Goal: Communication & Community: Answer question/provide support

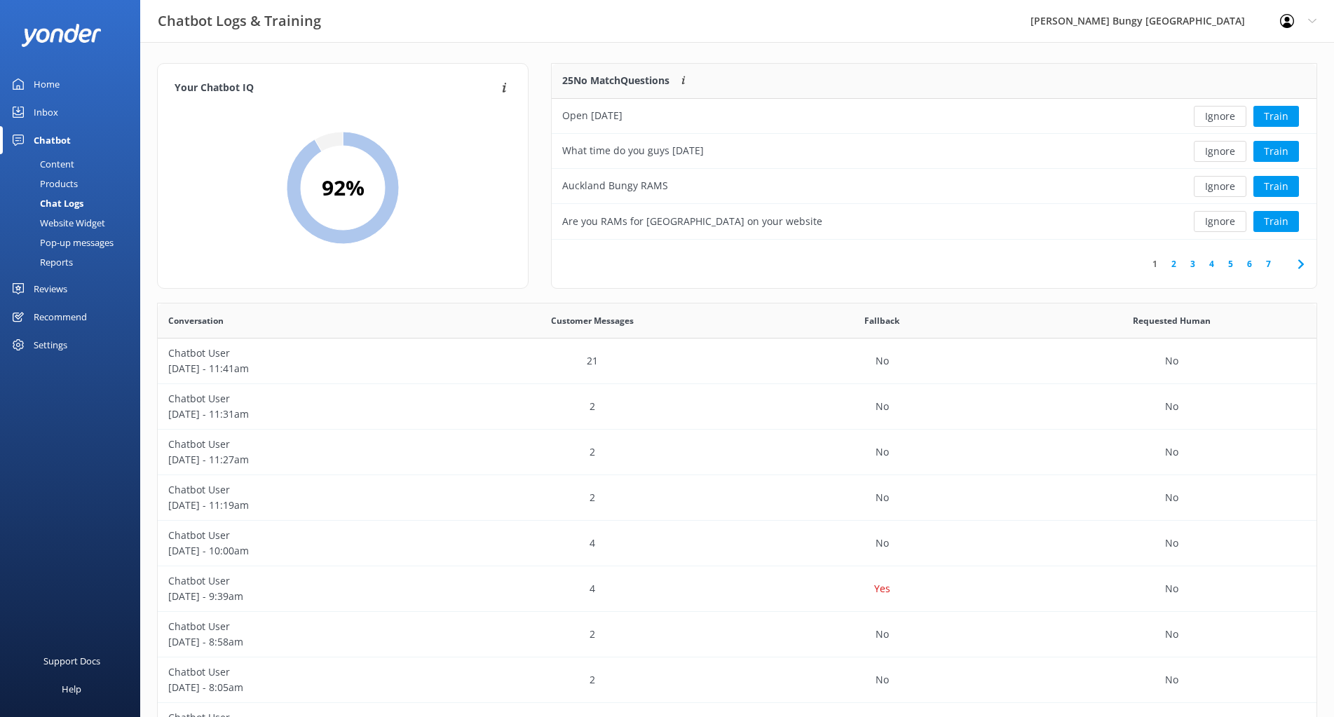
scroll to position [481, 1148]
click at [1223, 122] on button "Ignore" at bounding box center [1220, 116] width 53 height 21
click at [1272, 267] on link "10" at bounding box center [1266, 263] width 24 height 13
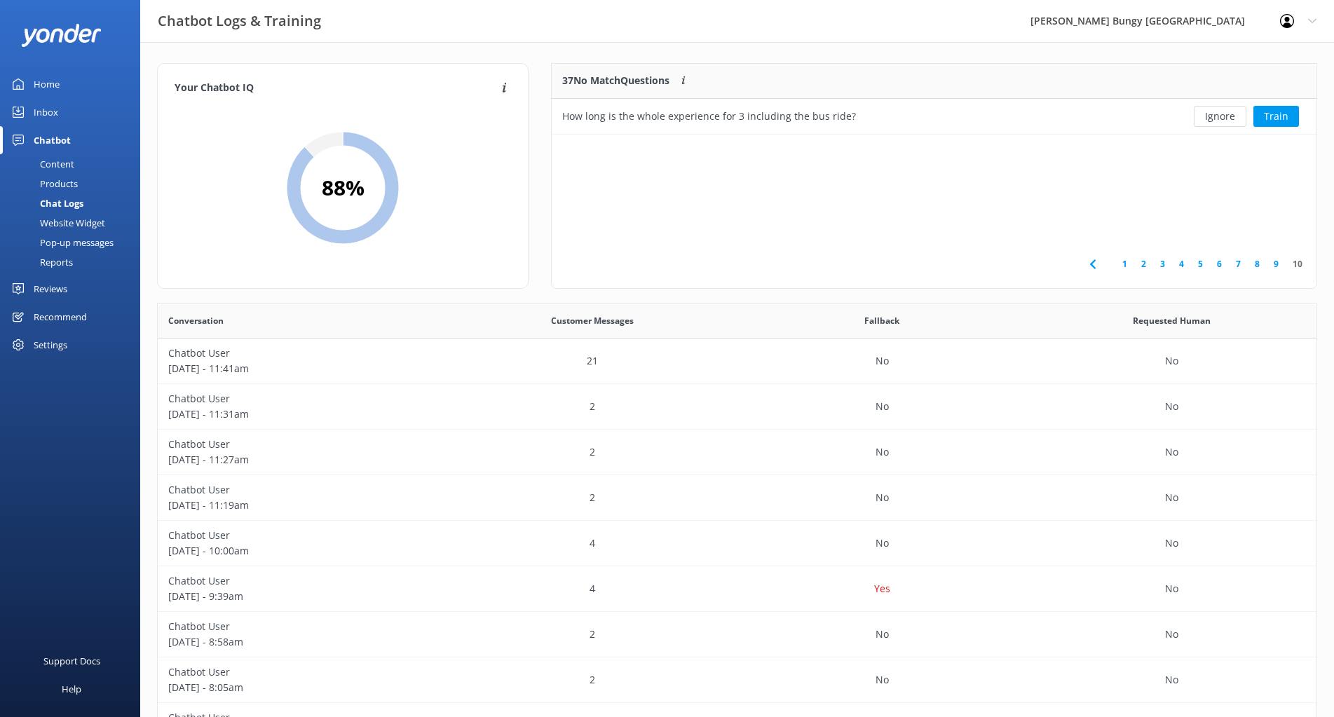
scroll to position [60, 754]
click at [547, 211] on div "37 No Match Questions Customers sometimes ask questions that don't fully match …" at bounding box center [934, 183] width 789 height 240
click at [781, 116] on div "How long is the whole experience for 3 including the bus ride?" at bounding box center [709, 116] width 294 height 15
click at [645, 115] on div "How long is the whole experience for 3 including the bus ride?" at bounding box center [709, 116] width 294 height 15
click at [1287, 125] on button "Train" at bounding box center [1276, 116] width 46 height 21
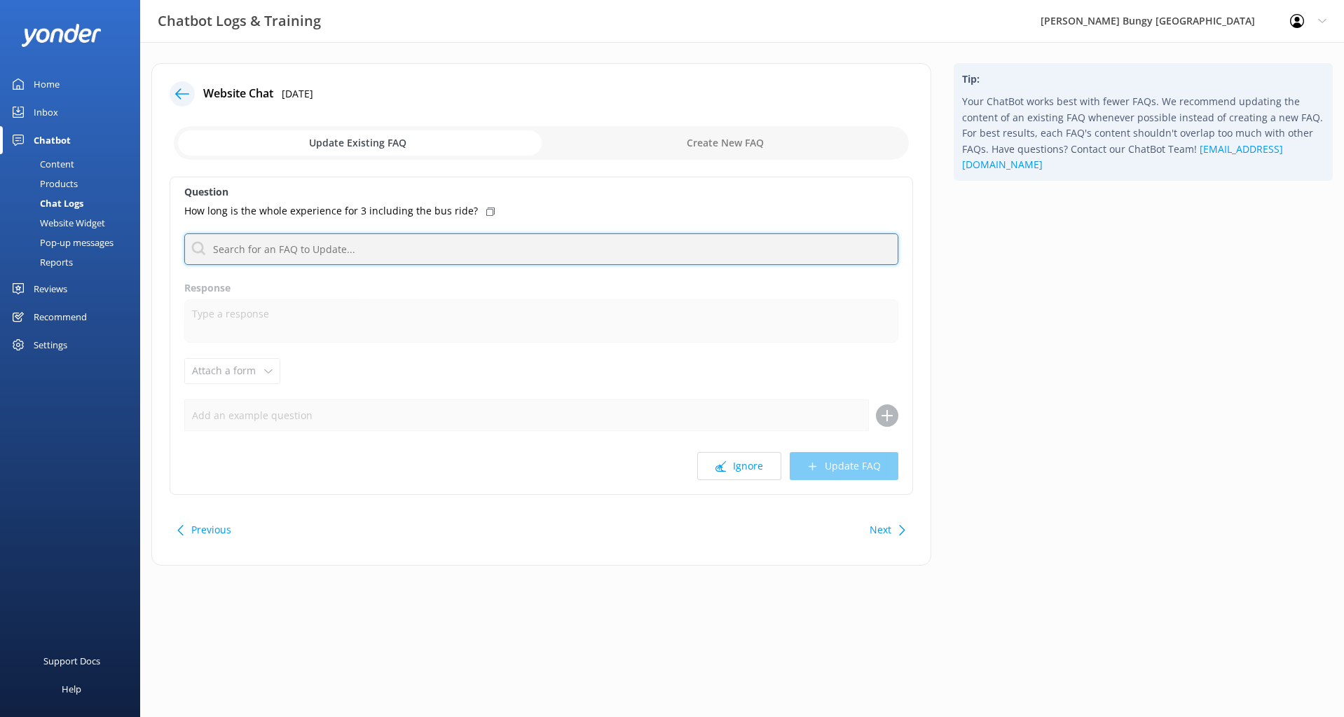
click at [357, 246] on input "text" at bounding box center [541, 249] width 714 height 32
type input "duration"
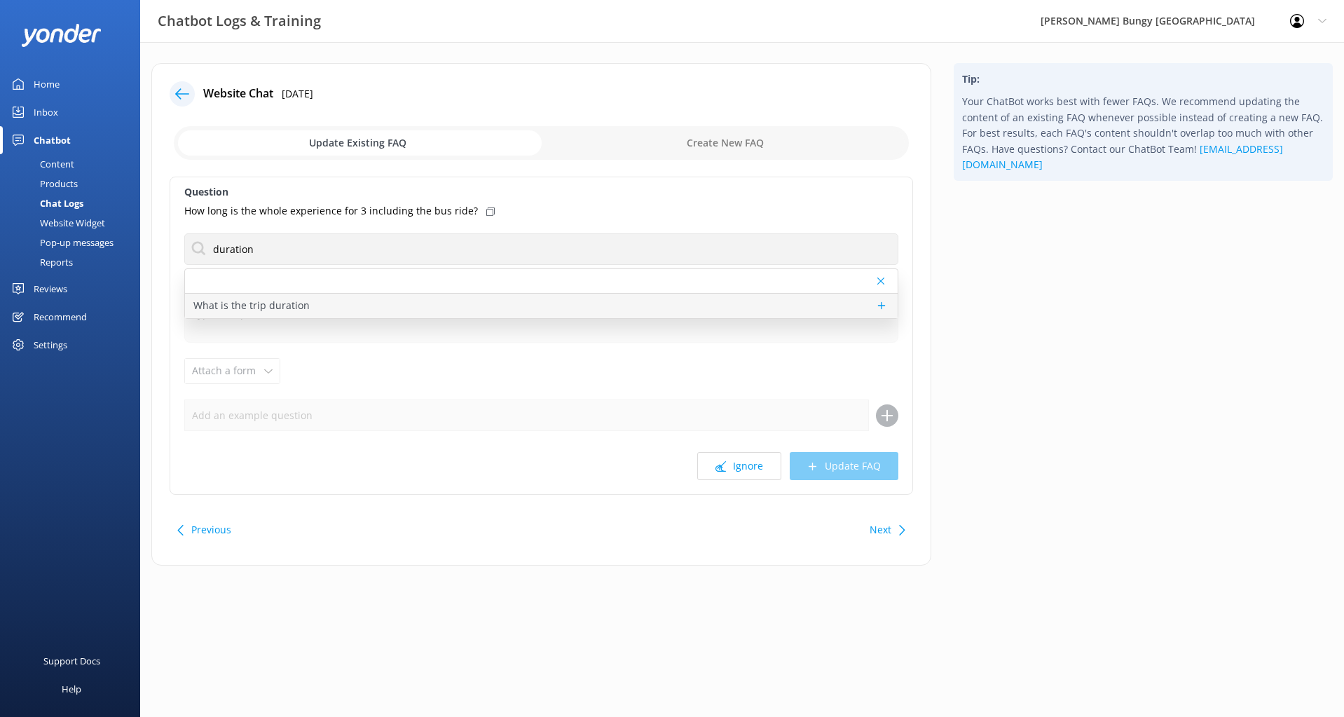
click at [299, 313] on p "What is the trip duration" at bounding box center [251, 305] width 116 height 15
type textarea "- Nevis Catapult, Nevis Swing, Nevis Bungy: Please allow 4 hours for all Nevis …"
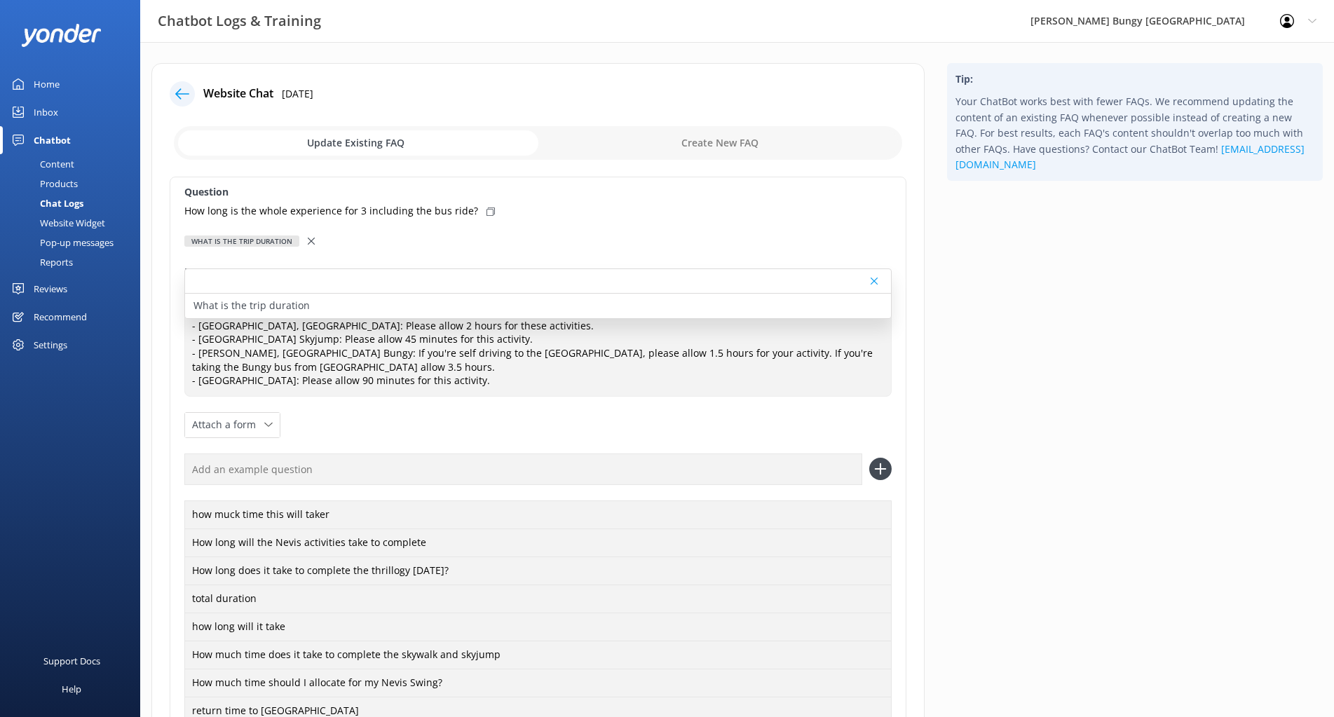
click at [1024, 457] on div "Tip: Your ChatBot works best with fewer FAQs. We recommend updating the content…" at bounding box center [1135, 510] width 398 height 894
click at [314, 278] on div at bounding box center [538, 281] width 706 height 25
click at [272, 305] on p "What is the trip duration" at bounding box center [251, 305] width 116 height 15
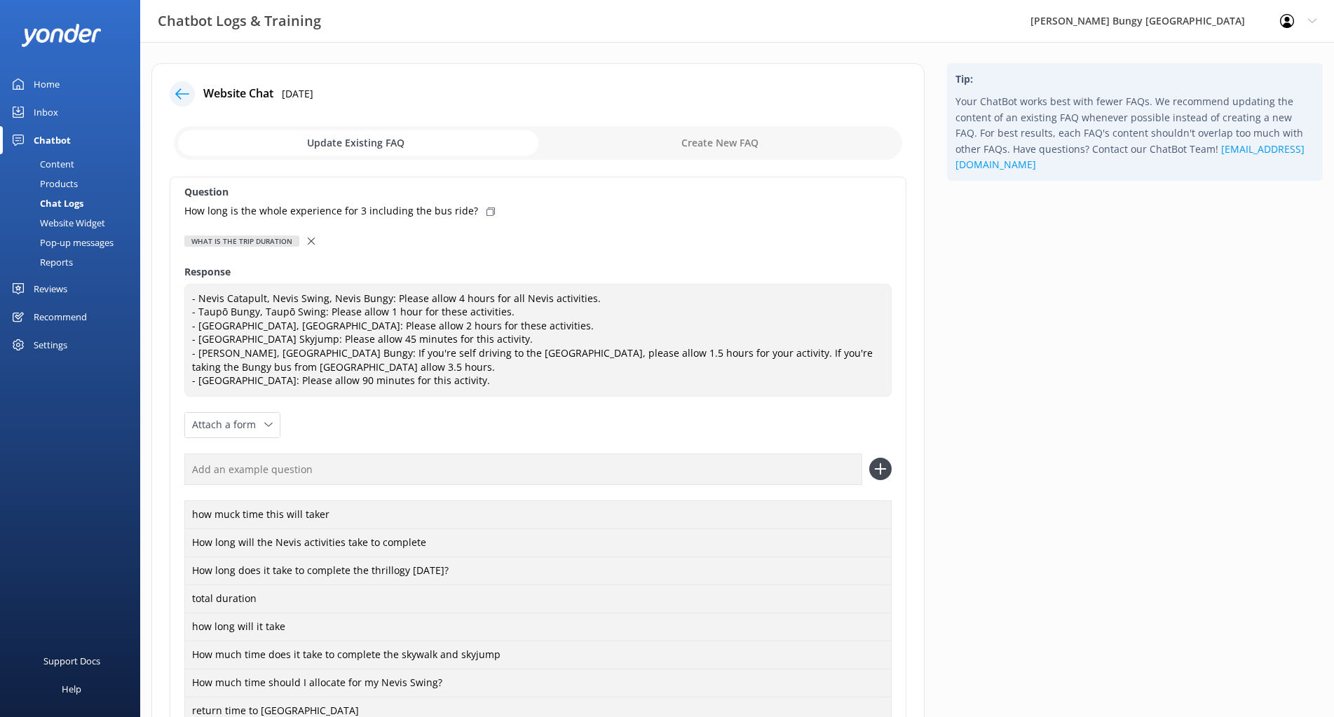
click at [65, 200] on div "Chat Logs" at bounding box center [45, 203] width 75 height 20
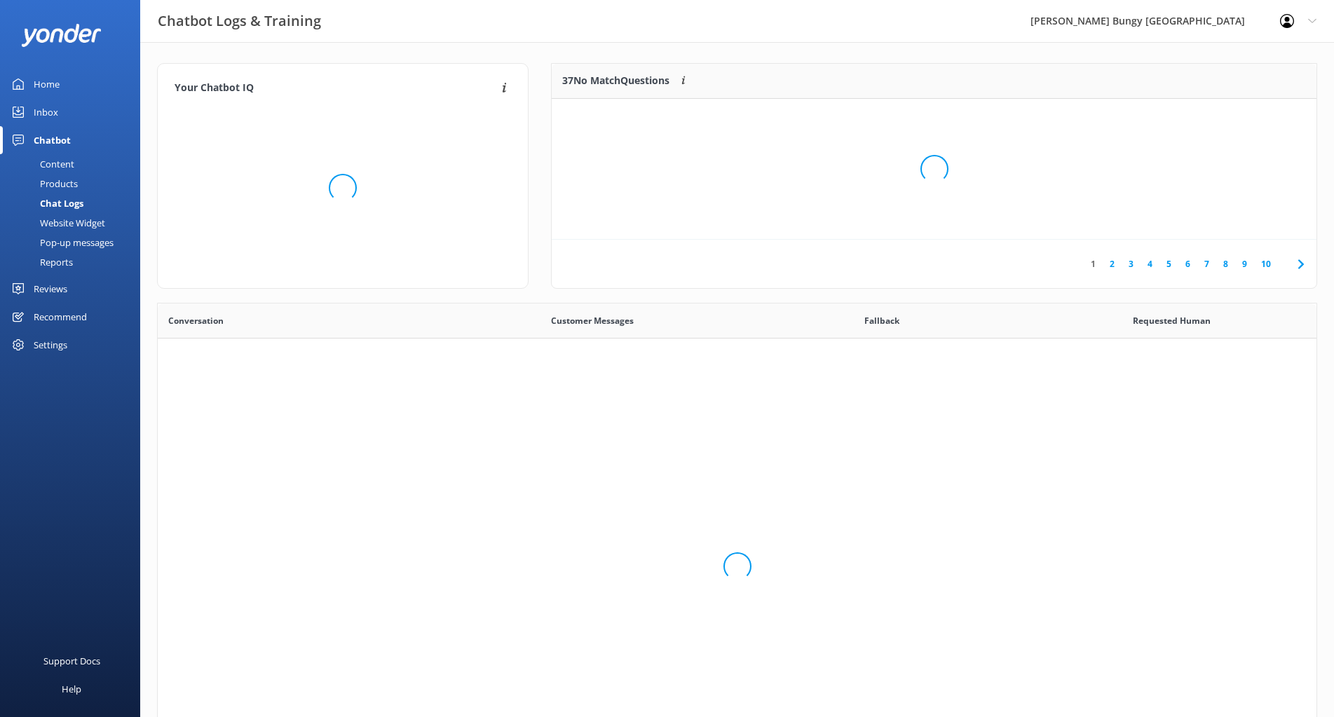
scroll to position [481, 1148]
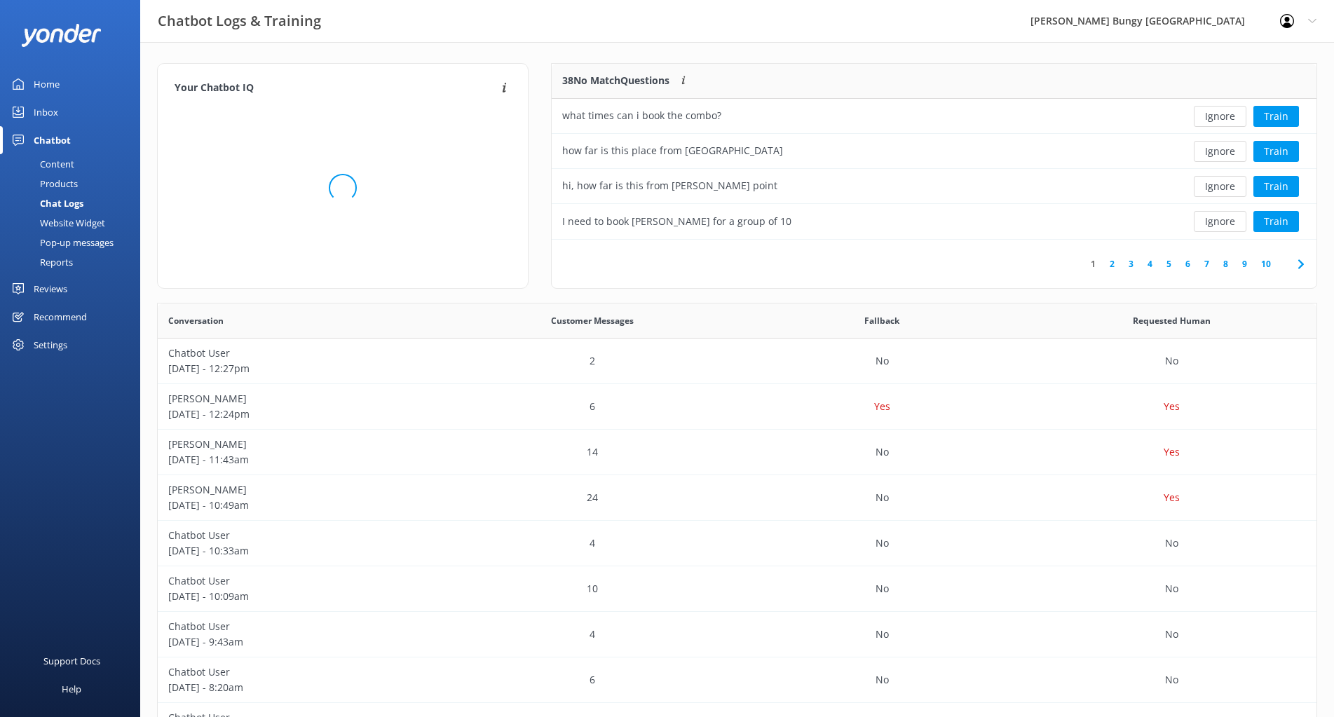
click at [1265, 262] on link "10" at bounding box center [1266, 263] width 24 height 13
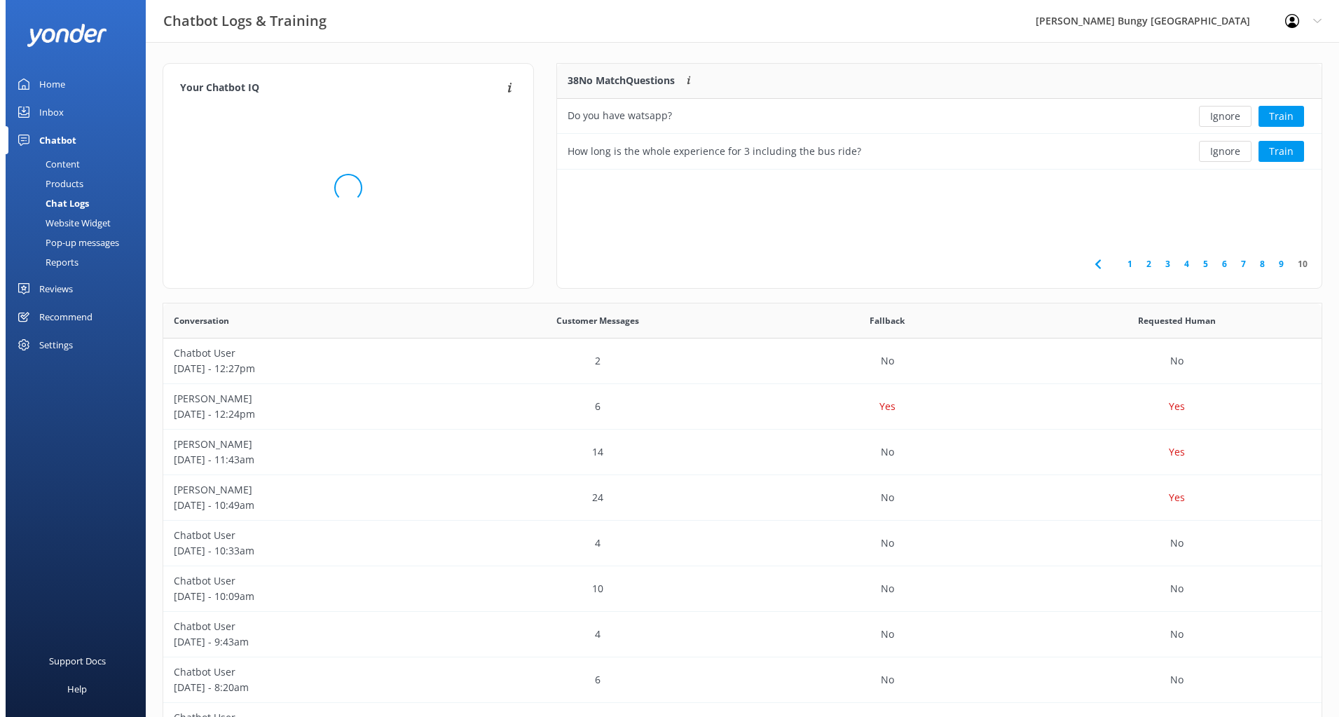
scroll to position [95, 754]
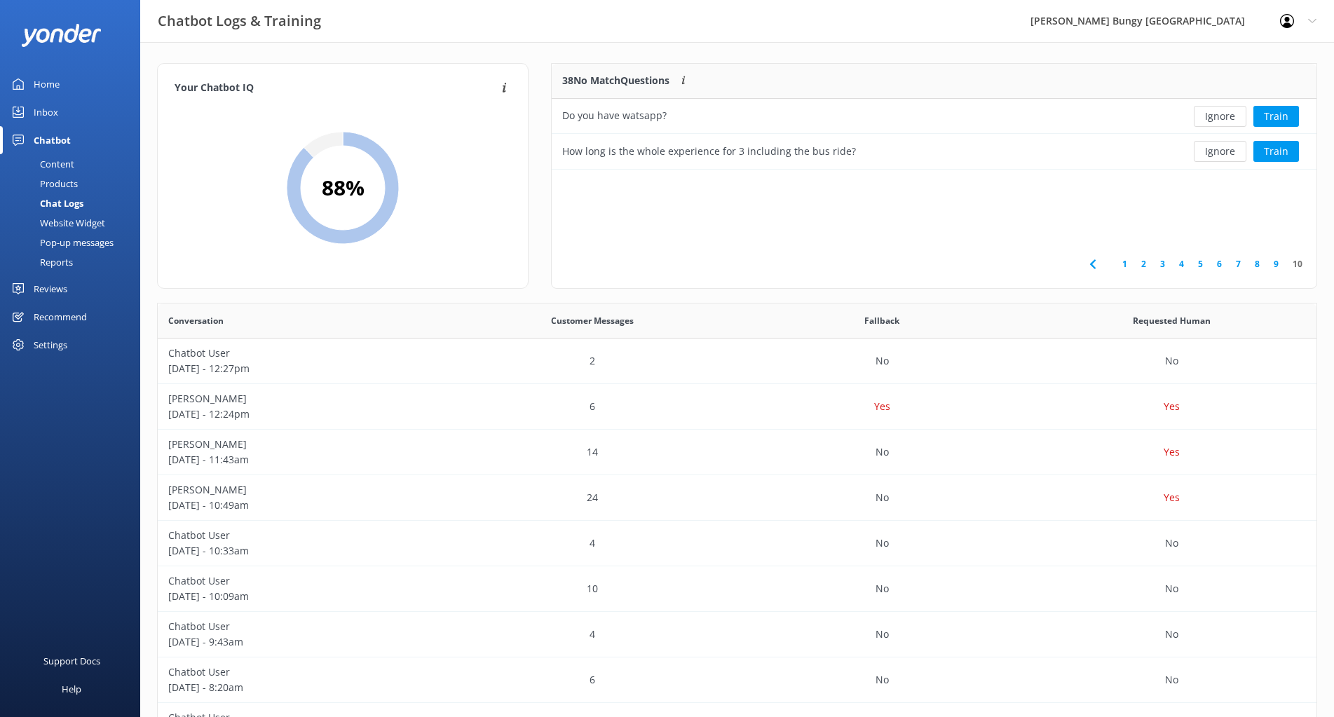
click at [625, 196] on div "38 No Match Questions Customers sometimes ask questions that don't fully match …" at bounding box center [934, 176] width 766 height 226
drag, startPoint x: 1223, startPoint y: 161, endPoint x: 1241, endPoint y: 217, distance: 59.0
click at [1240, 231] on div "38 No Match Questions Customers sometimes ask questions that don't fully match …" at bounding box center [934, 176] width 766 height 226
click at [1242, 211] on div "38 No Match Questions Customers sometimes ask questions that don't fully match …" at bounding box center [934, 176] width 766 height 226
click at [1299, 151] on div "Ignore Train" at bounding box center [1238, 151] width 135 height 21
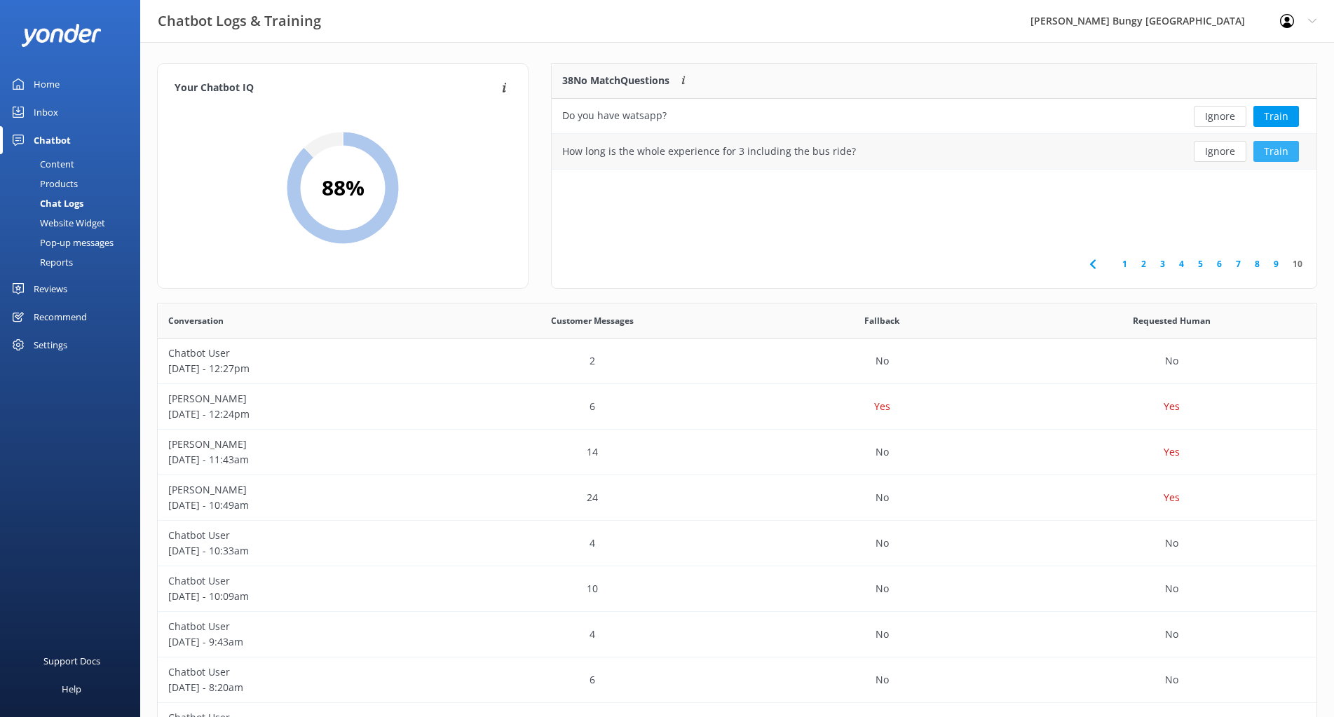
click at [1277, 154] on button "Train" at bounding box center [1276, 151] width 46 height 21
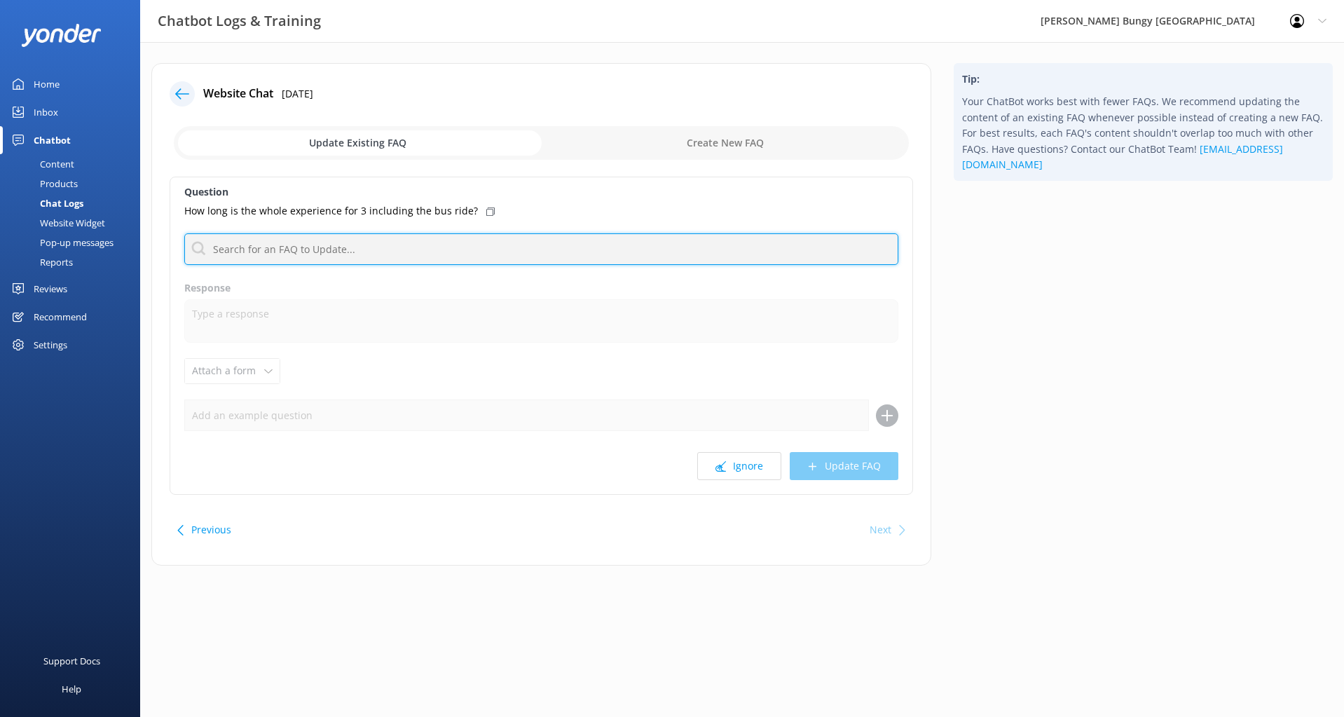
click at [332, 262] on input "text" at bounding box center [541, 249] width 714 height 32
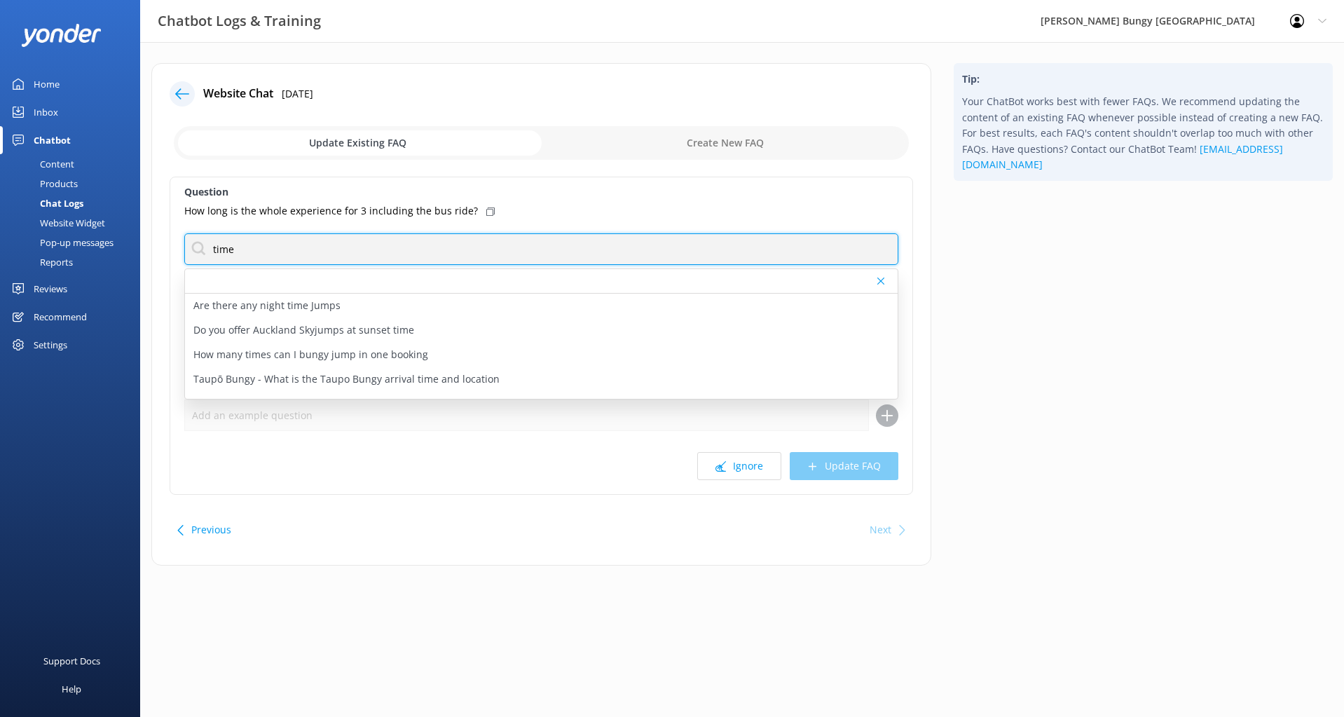
drag, startPoint x: 313, startPoint y: 252, endPoint x: -161, endPoint y: 261, distance: 474.6
click at [0, 261] on html "Chatbot Logs & Training [PERSON_NAME] Bungy [GEOGRAPHIC_DATA] Profile Settings …" at bounding box center [672, 358] width 1344 height 717
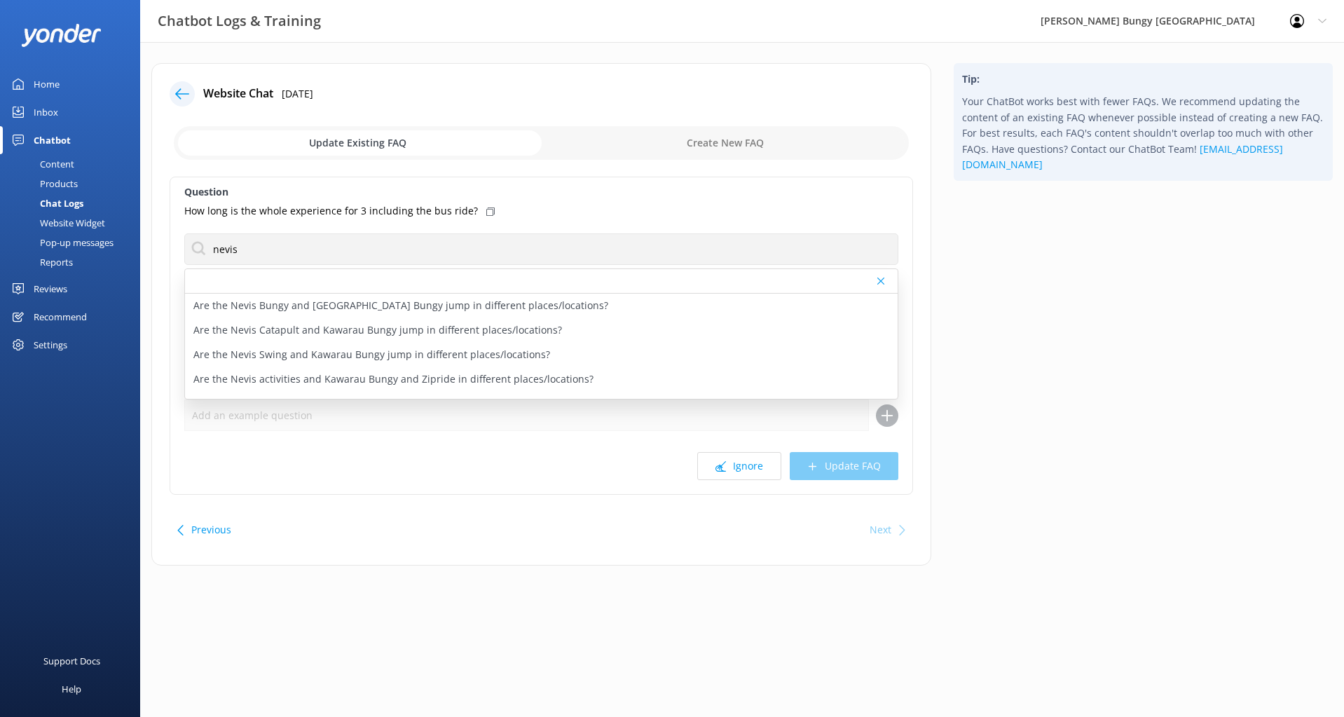
click at [469, 285] on div at bounding box center [541, 281] width 713 height 25
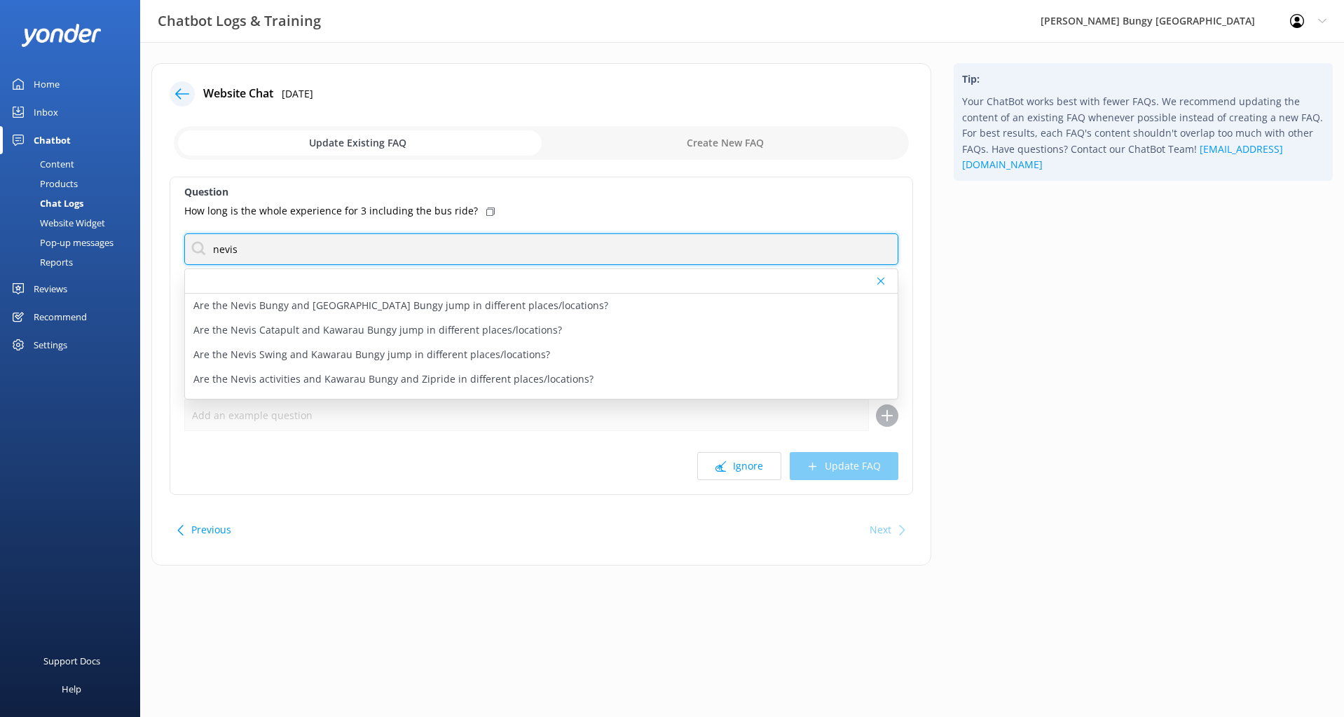
click at [273, 250] on input "nevis" at bounding box center [541, 249] width 714 height 32
type input "n"
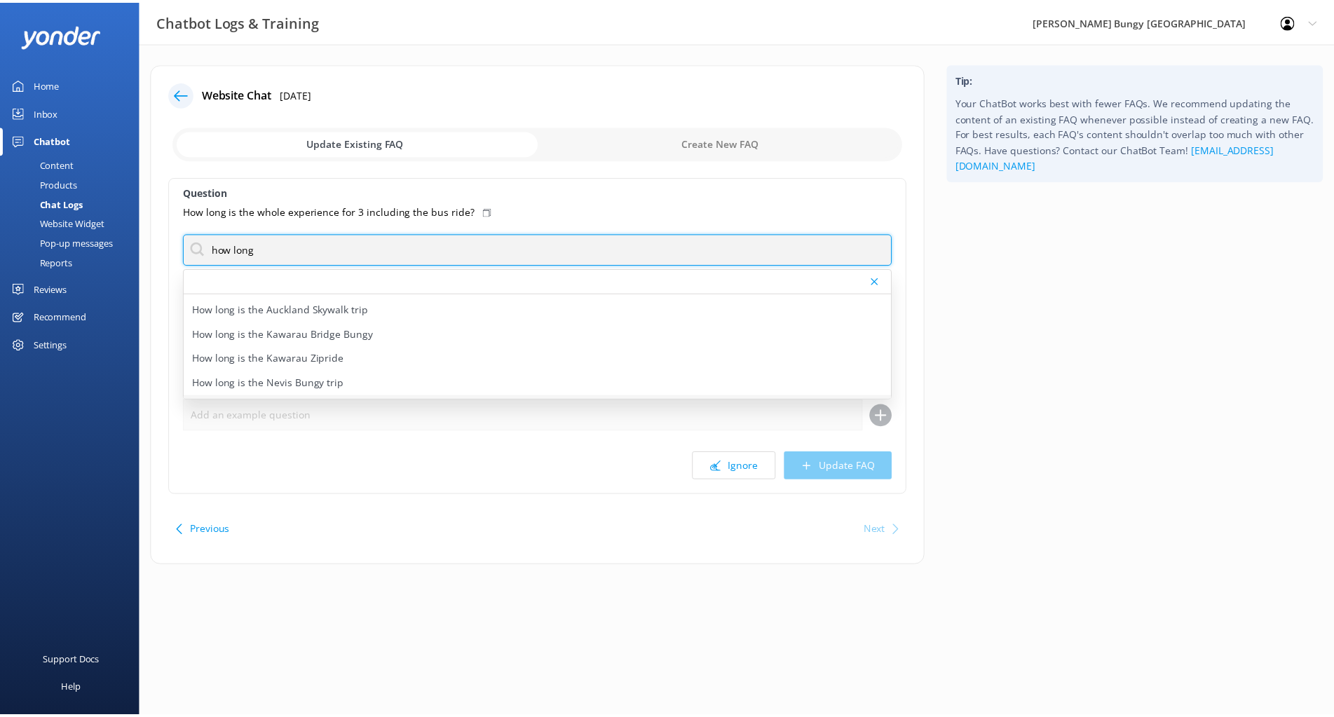
scroll to position [140, 0]
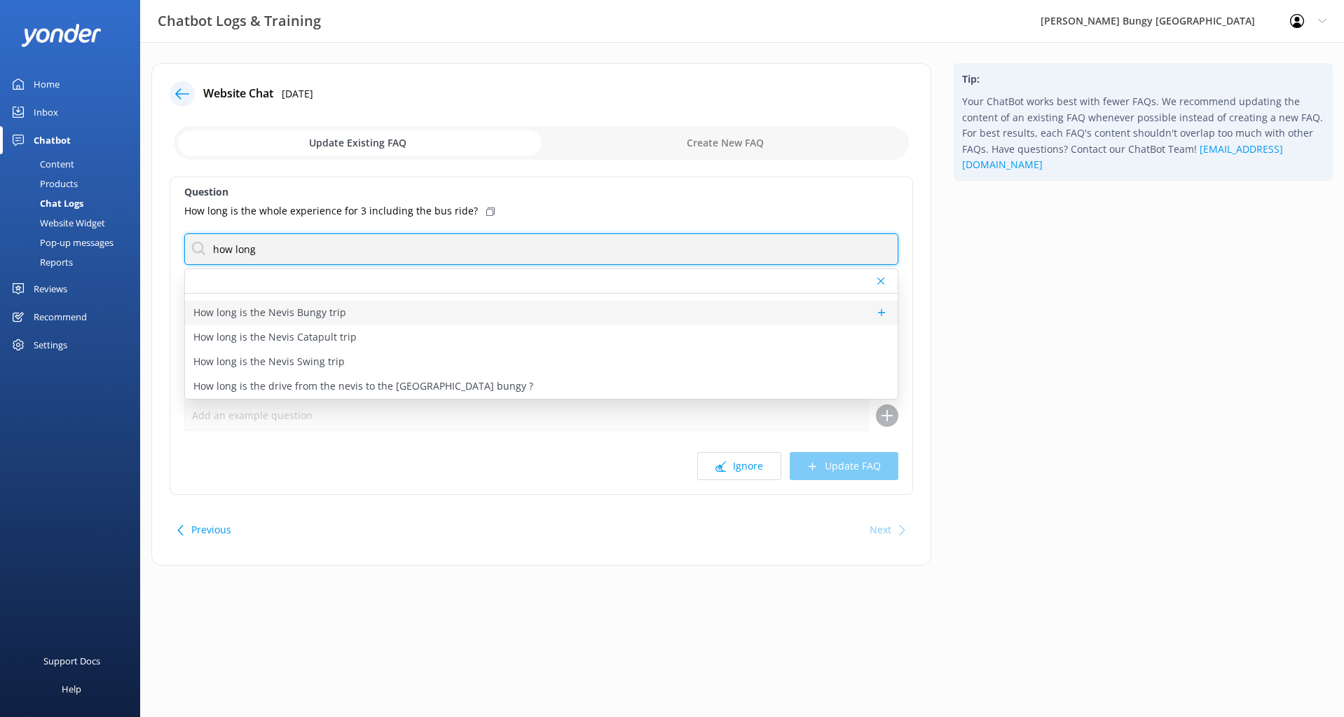
type input "how long"
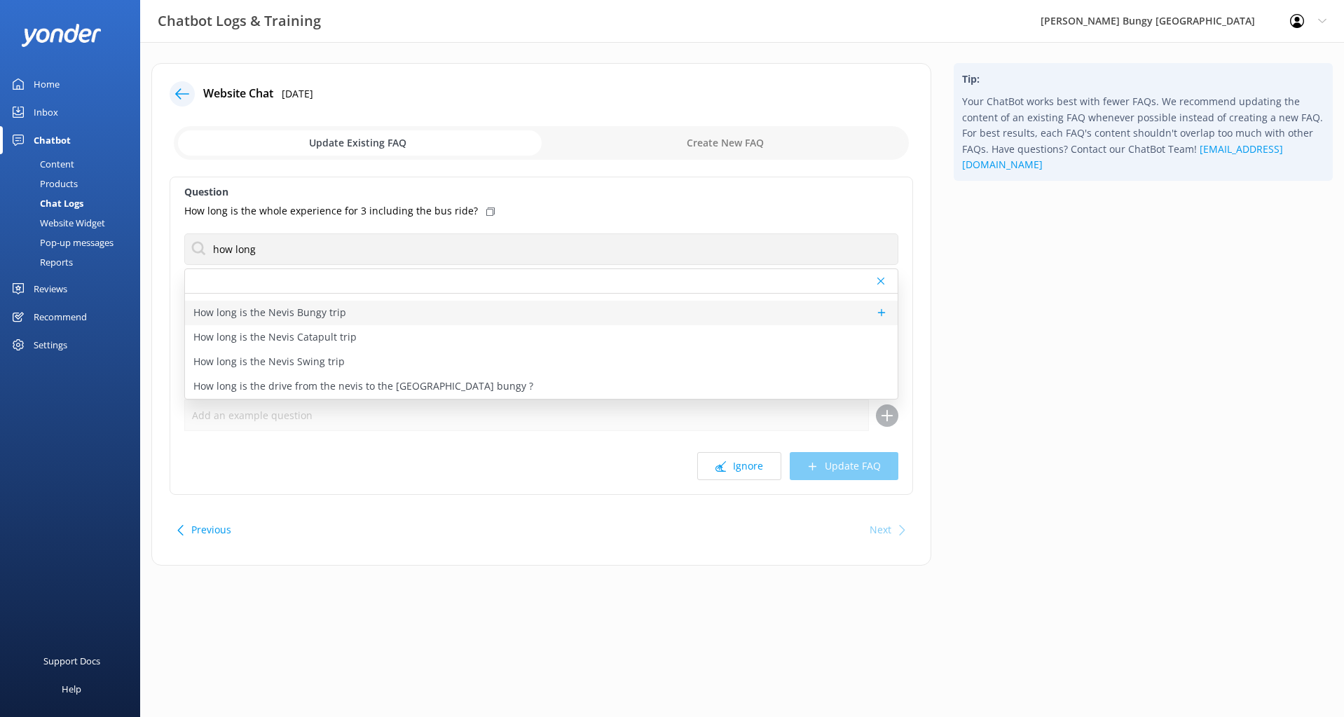
click at [354, 320] on div "How long is the Nevis Bungy trip" at bounding box center [541, 313] width 713 height 25
type textarea "Please allow 4 hours for all Nevis activities. (This duration includes return t…"
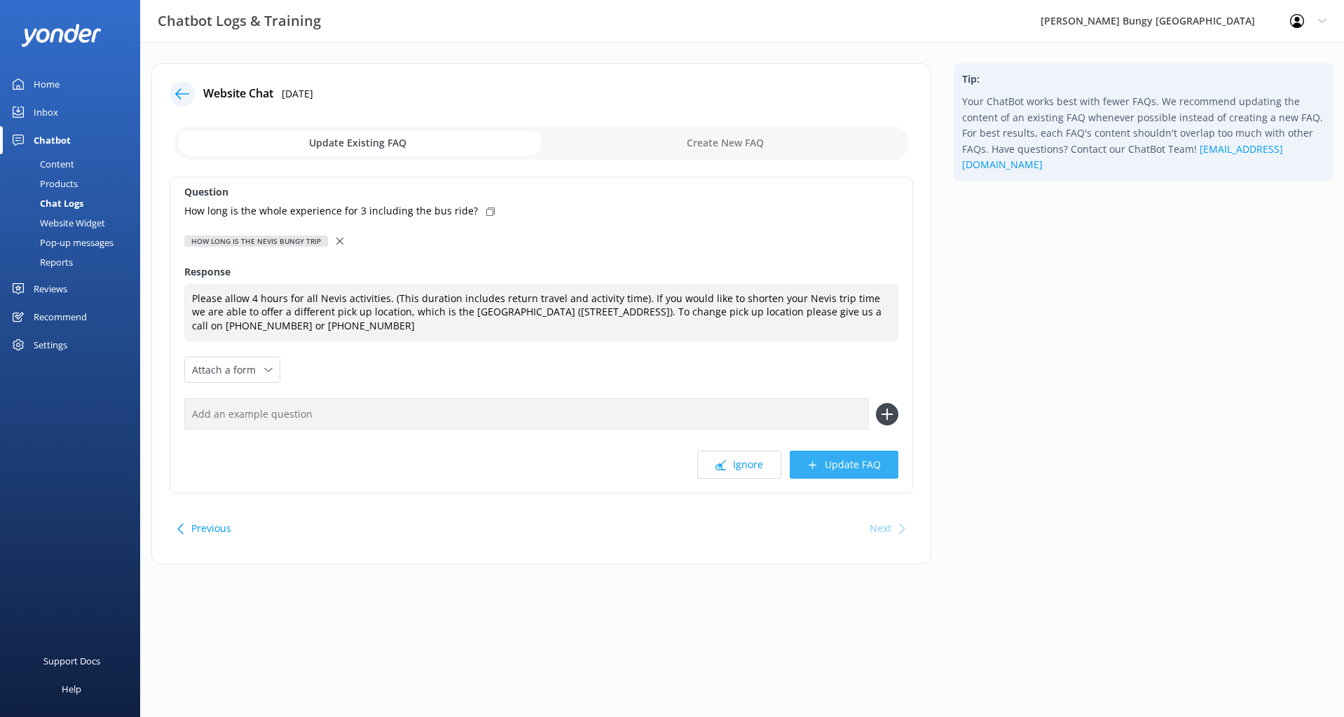
click at [824, 465] on button "Update FAQ" at bounding box center [844, 465] width 109 height 28
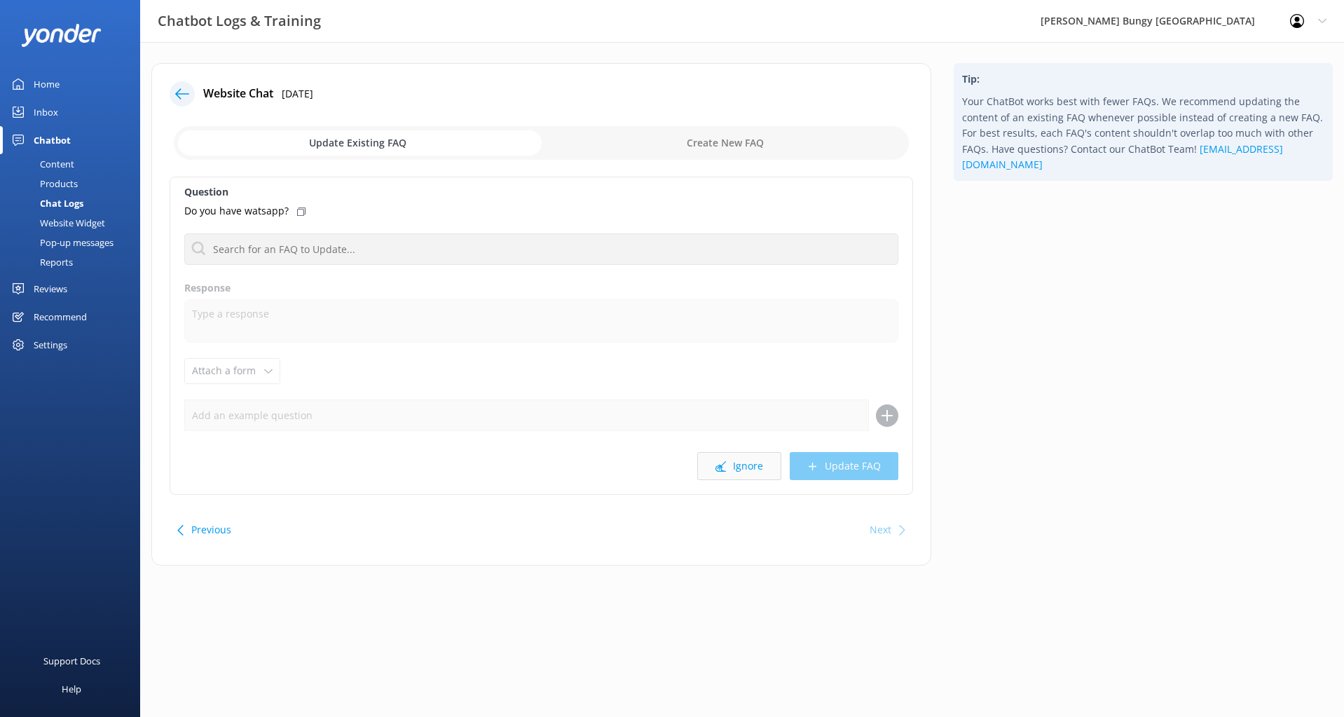
click at [751, 461] on button "Ignore" at bounding box center [739, 466] width 84 height 28
click at [763, 461] on button "Ignore" at bounding box center [739, 466] width 84 height 28
click at [758, 462] on button "Ignore" at bounding box center [739, 466] width 84 height 28
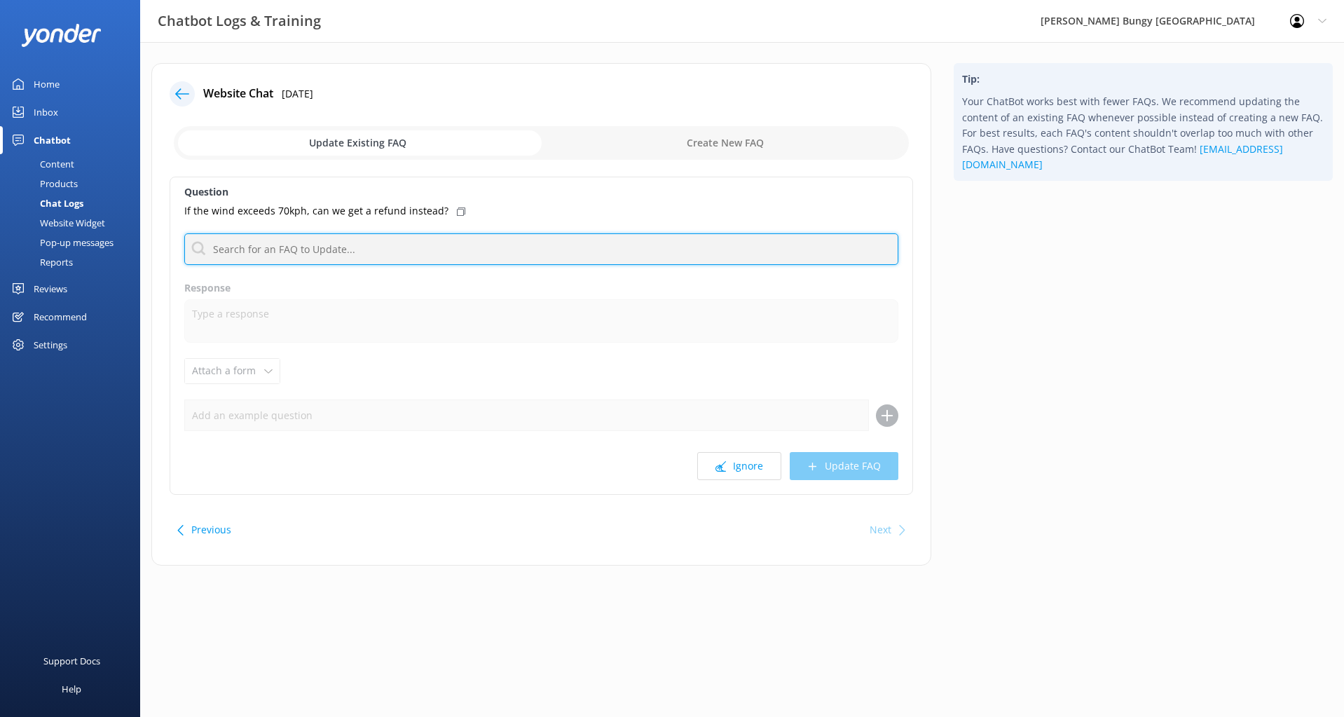
click at [306, 250] on input "text" at bounding box center [541, 249] width 714 height 32
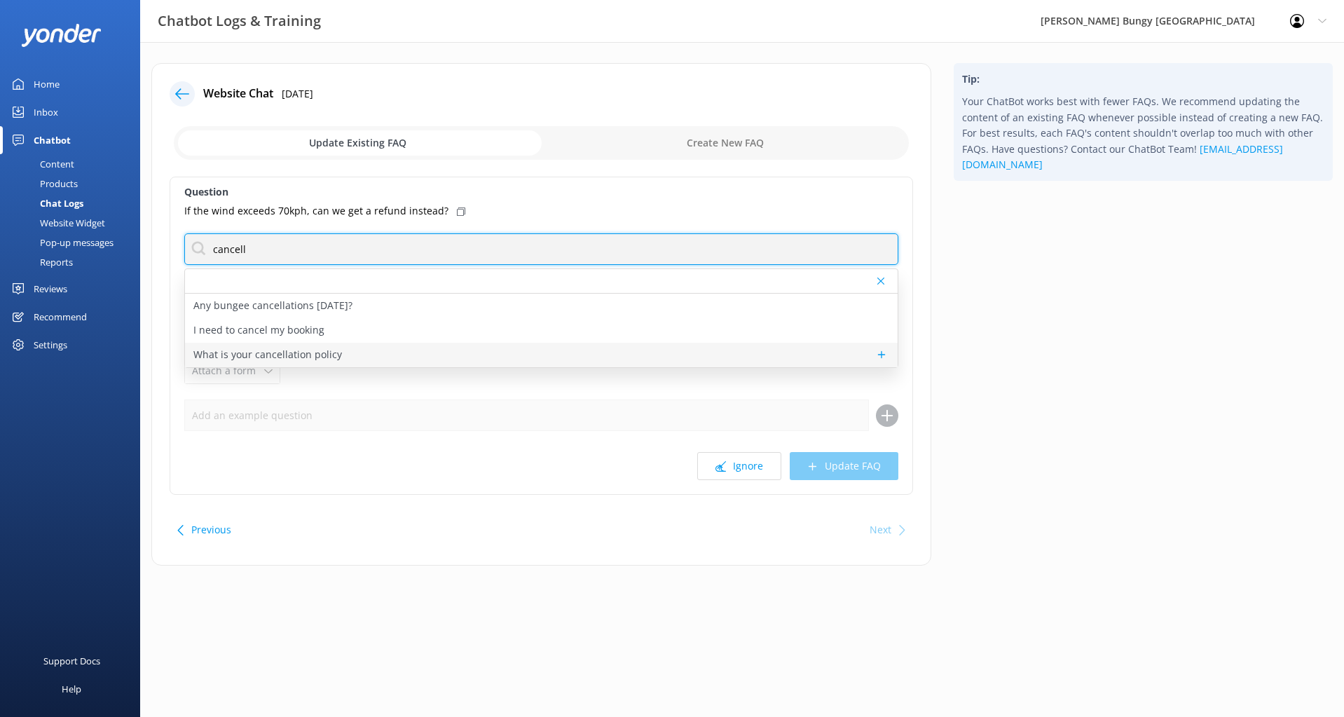
type input "cancell"
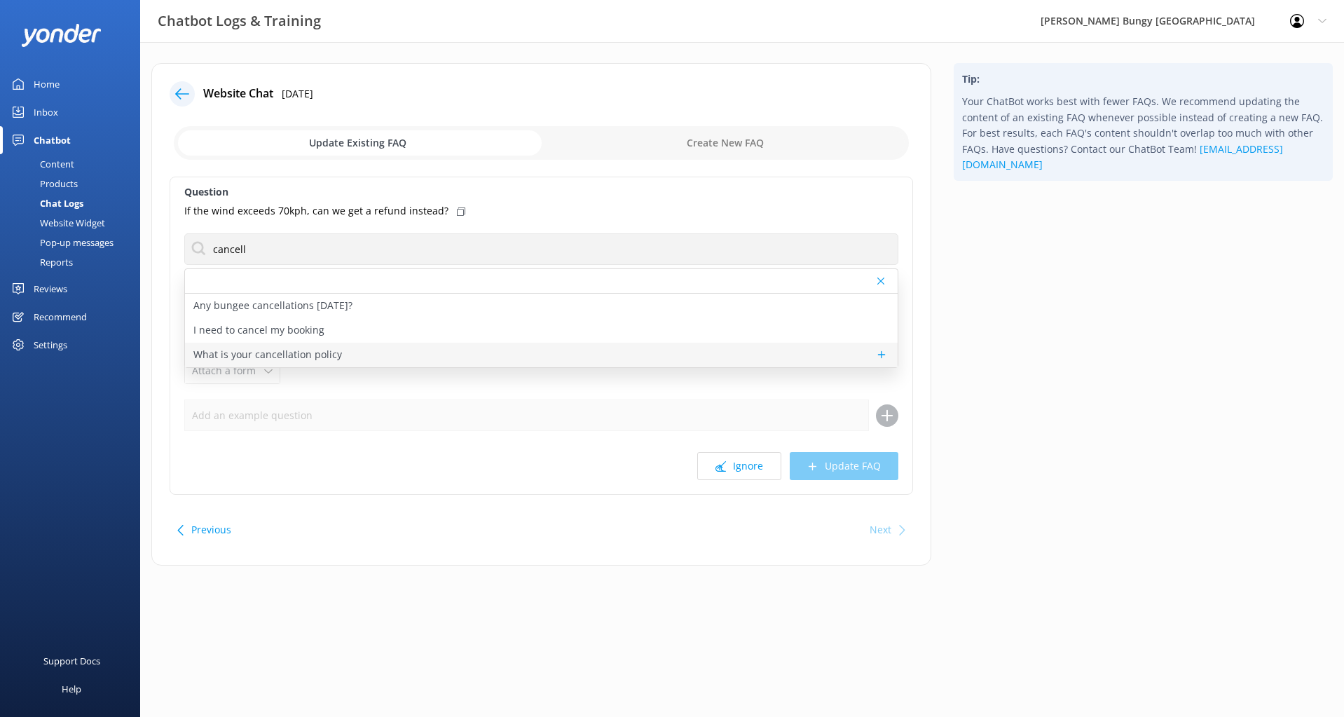
click at [268, 355] on p "What is your cancellation policy" at bounding box center [267, 354] width 149 height 15
type textarea "Our standard cancellation policy is Cancellations more than 48 hours in advance…"
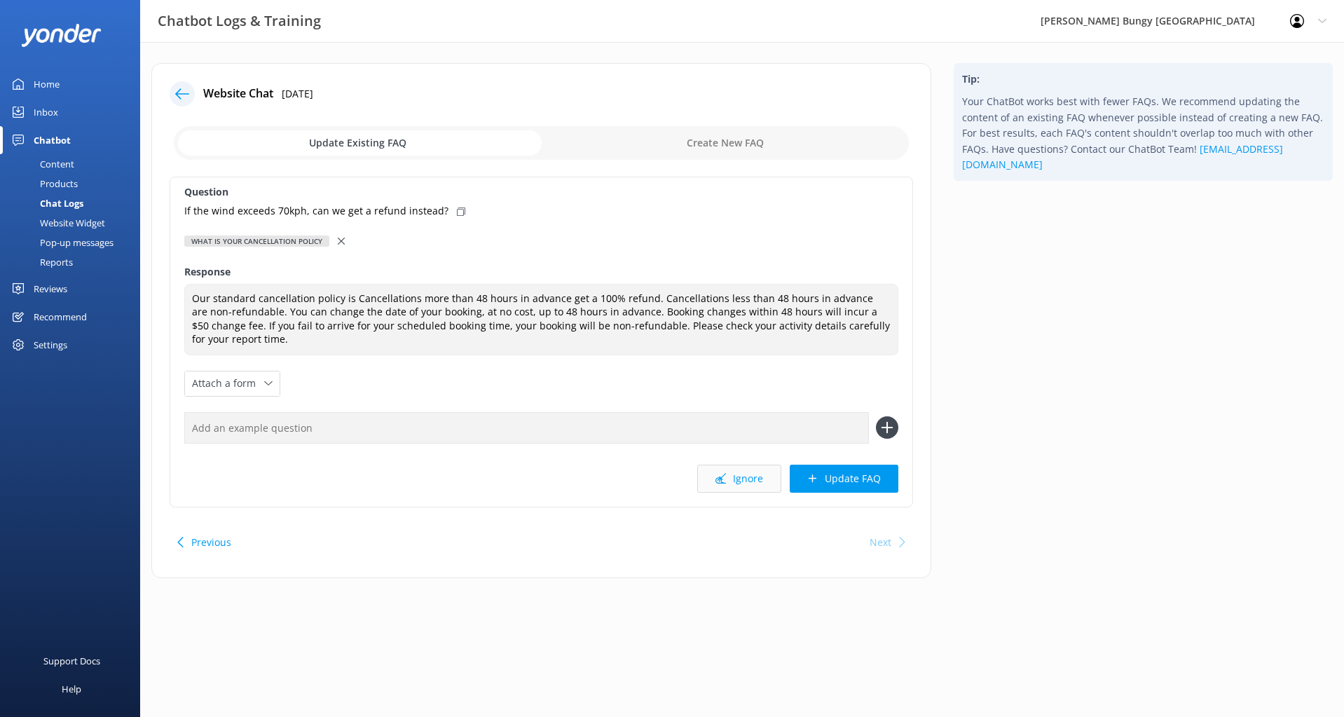
click at [716, 482] on button "Ignore" at bounding box center [739, 479] width 84 height 28
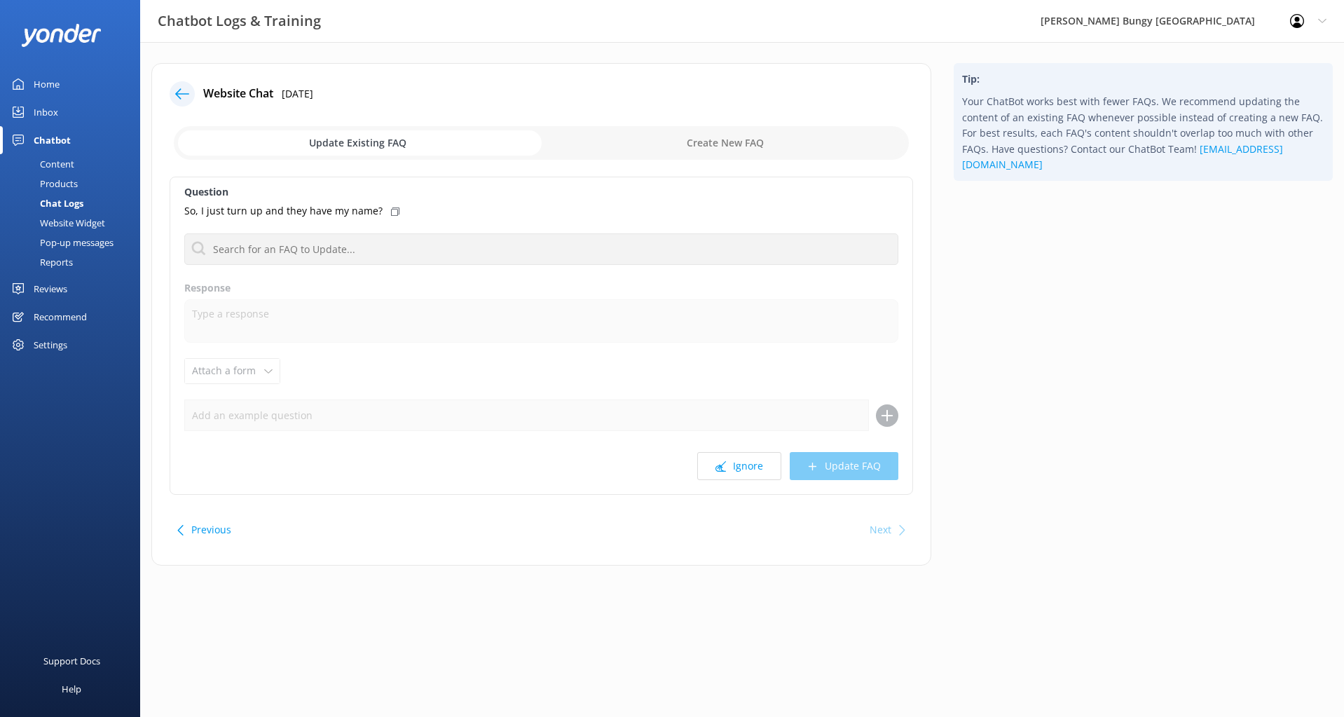
click at [391, 214] on icon at bounding box center [395, 211] width 8 height 8
click at [391, 207] on icon at bounding box center [395, 211] width 8 height 8
click at [748, 474] on button "Ignore" at bounding box center [739, 466] width 84 height 28
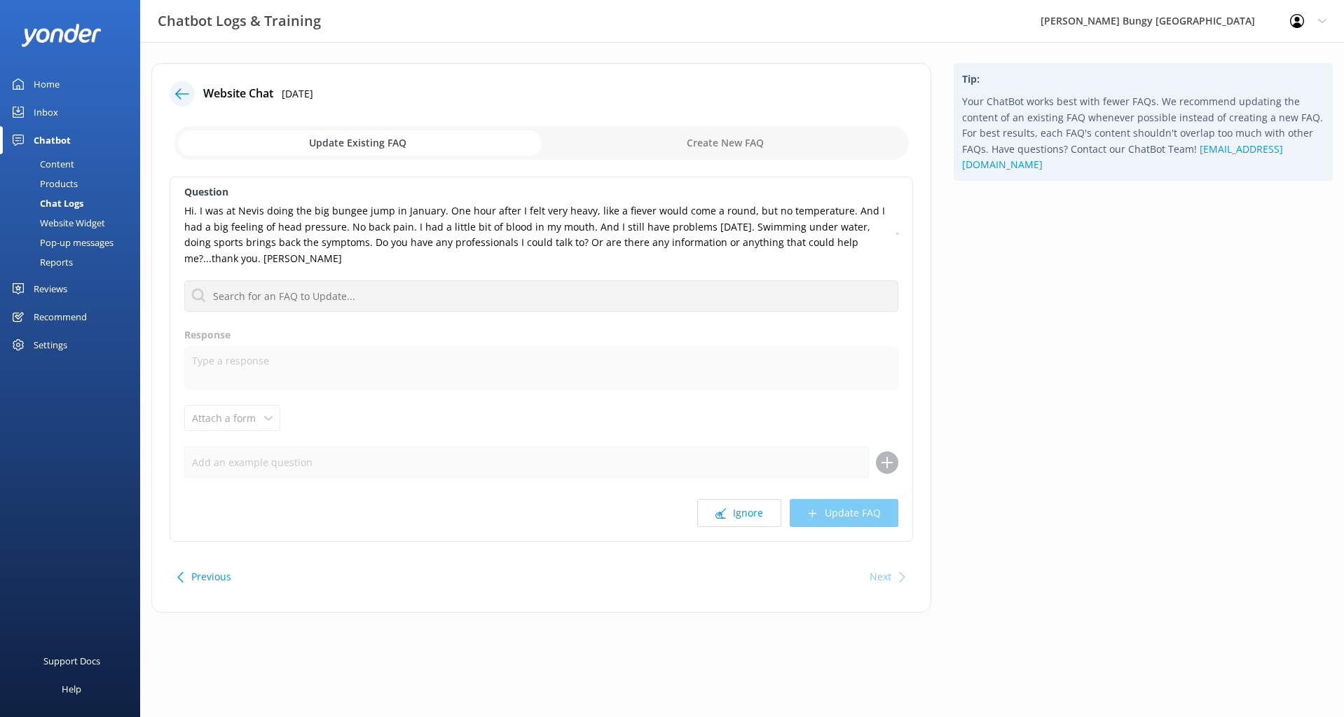
click at [721, 503] on button "Ignore" at bounding box center [739, 513] width 84 height 28
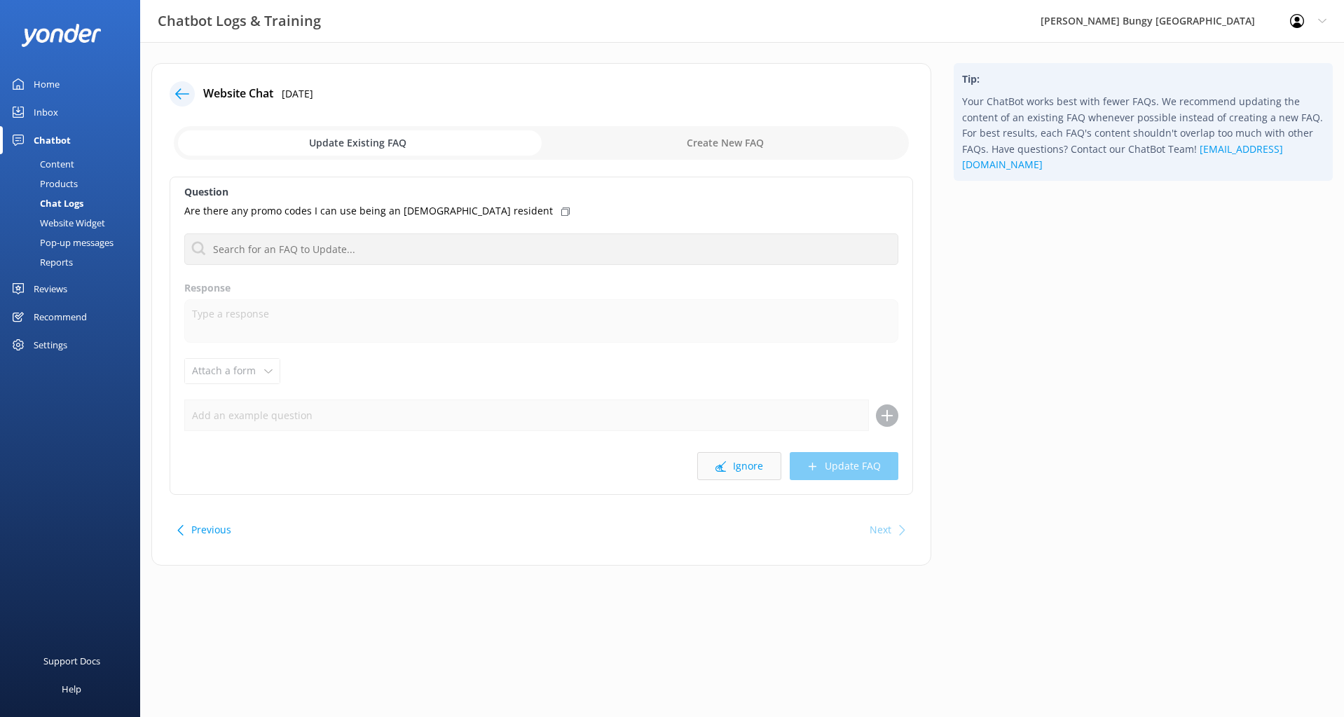
click at [750, 462] on button "Ignore" at bounding box center [739, 466] width 84 height 28
click at [747, 465] on button "Ignore" at bounding box center [739, 466] width 84 height 28
click at [747, 466] on button "Ignore" at bounding box center [739, 466] width 84 height 28
click at [747, 465] on button "Ignore" at bounding box center [739, 466] width 84 height 28
click at [745, 465] on button "Ignore" at bounding box center [739, 466] width 84 height 28
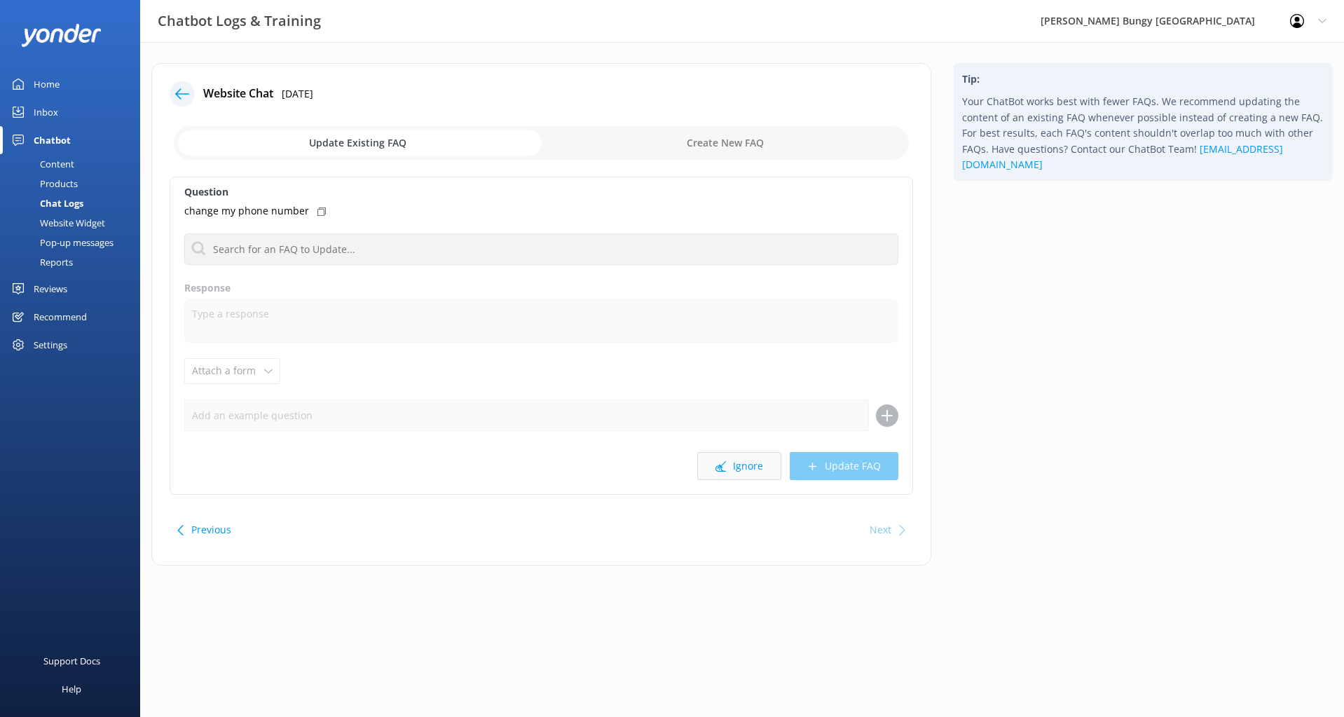
click at [742, 470] on button "Ignore" at bounding box center [739, 466] width 84 height 28
click at [738, 459] on button "Ignore" at bounding box center [739, 466] width 84 height 28
click at [732, 460] on button "Ignore" at bounding box center [739, 466] width 84 height 28
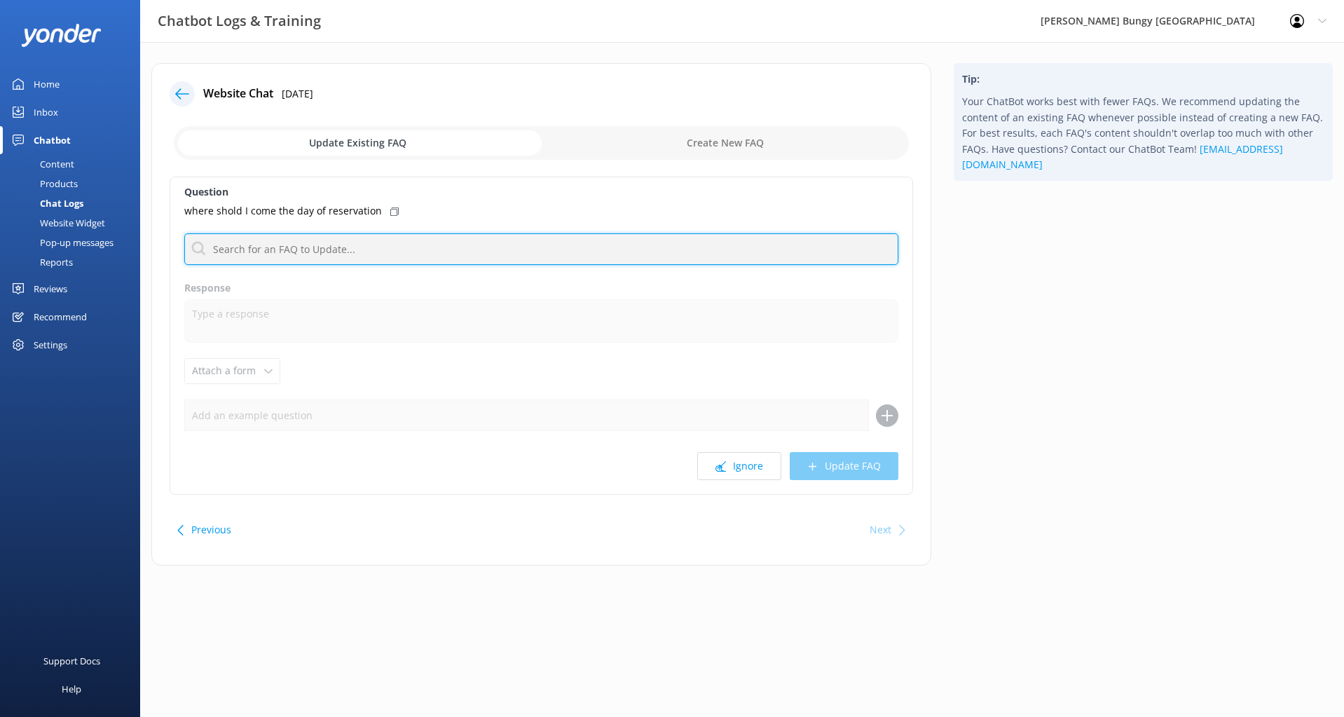
click at [395, 250] on input "text" at bounding box center [541, 249] width 714 height 32
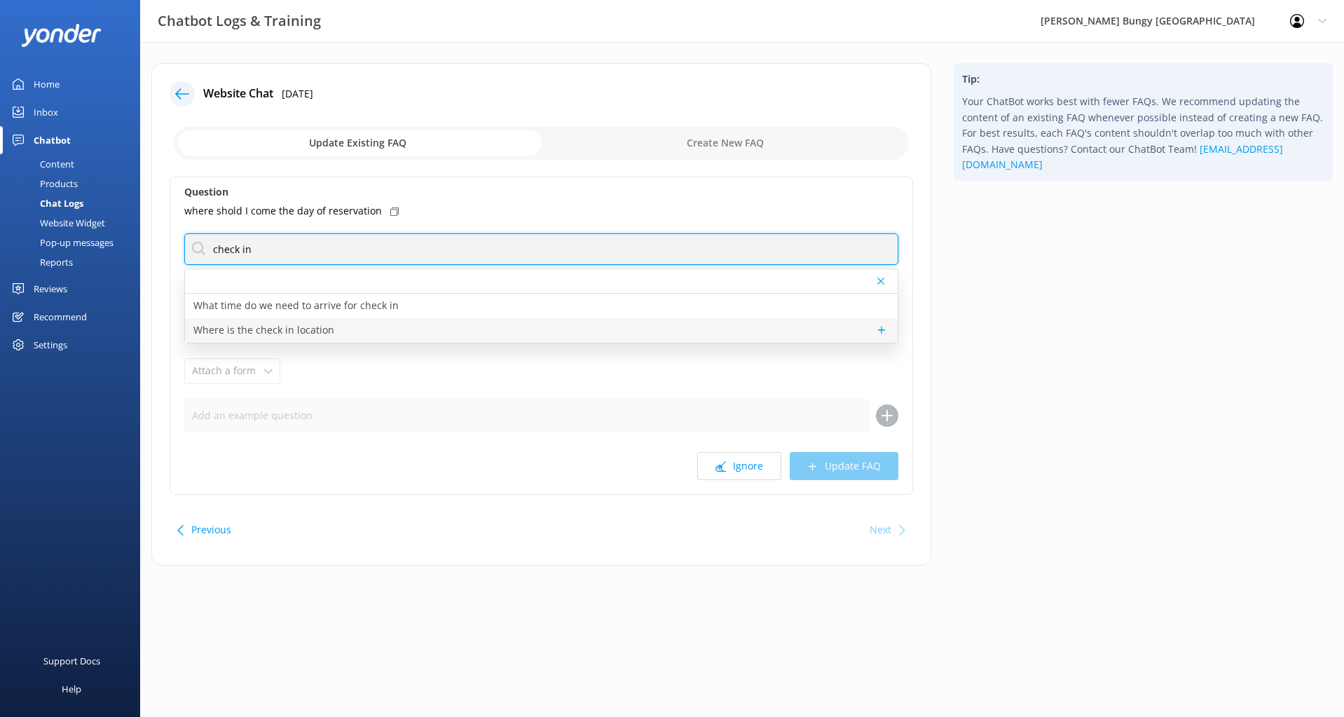
type input "check in"
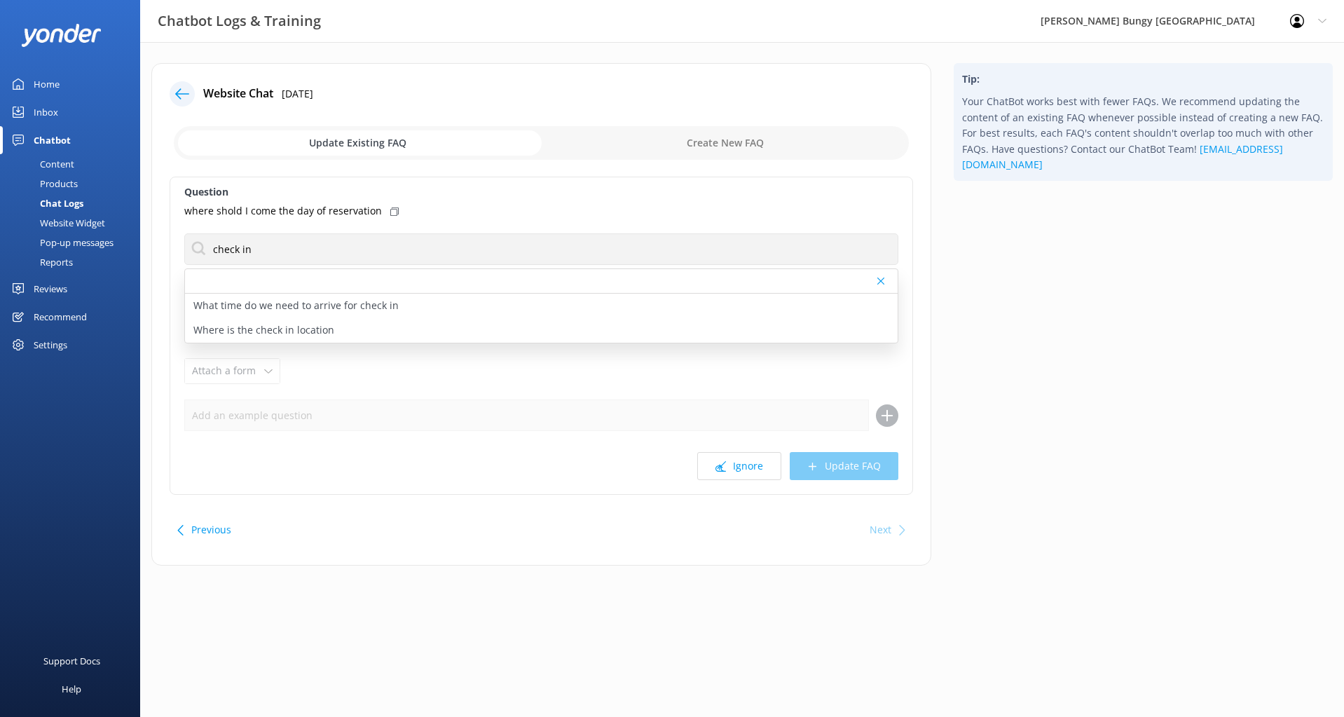
click at [345, 328] on div "Where is the check in location" at bounding box center [541, 330] width 713 height 25
type textarea "Check-in locations vary depending on your activity: • [GEOGRAPHIC_DATA]: [GEOGR…"
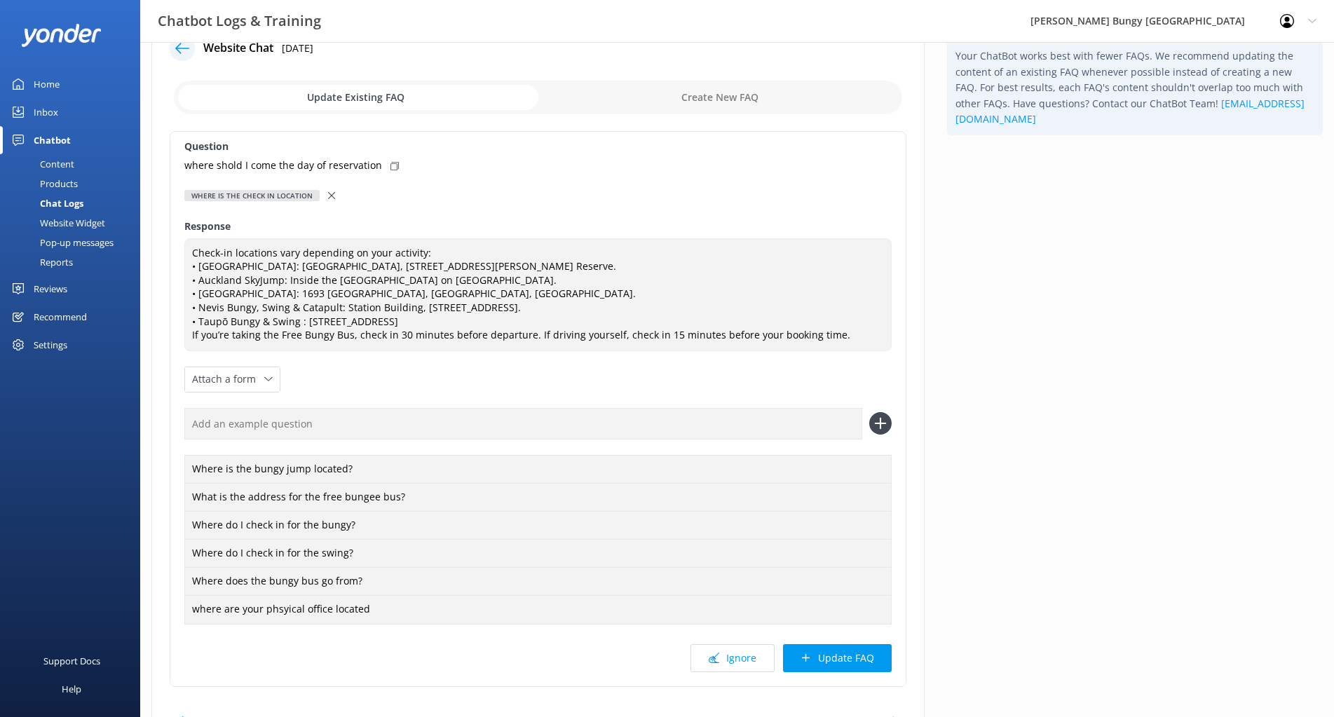
scroll to position [70, 0]
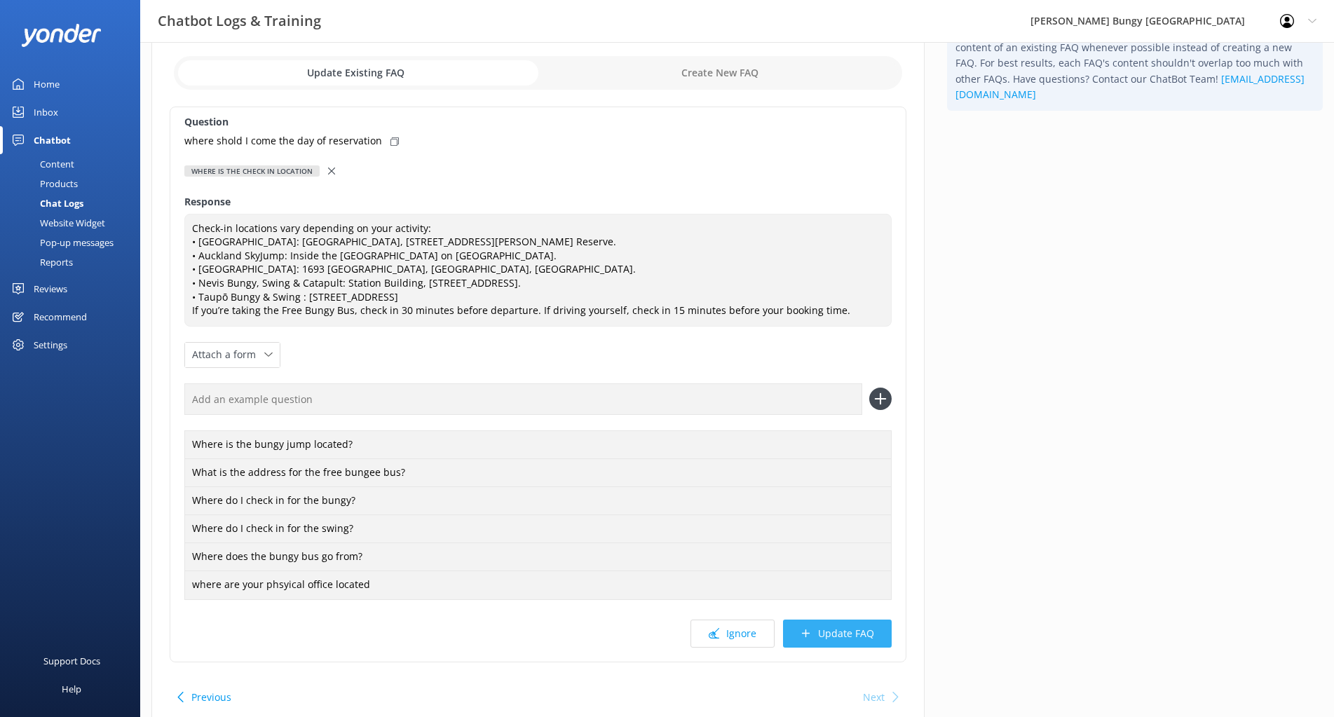
click at [851, 642] on button "Update FAQ" at bounding box center [837, 634] width 109 height 28
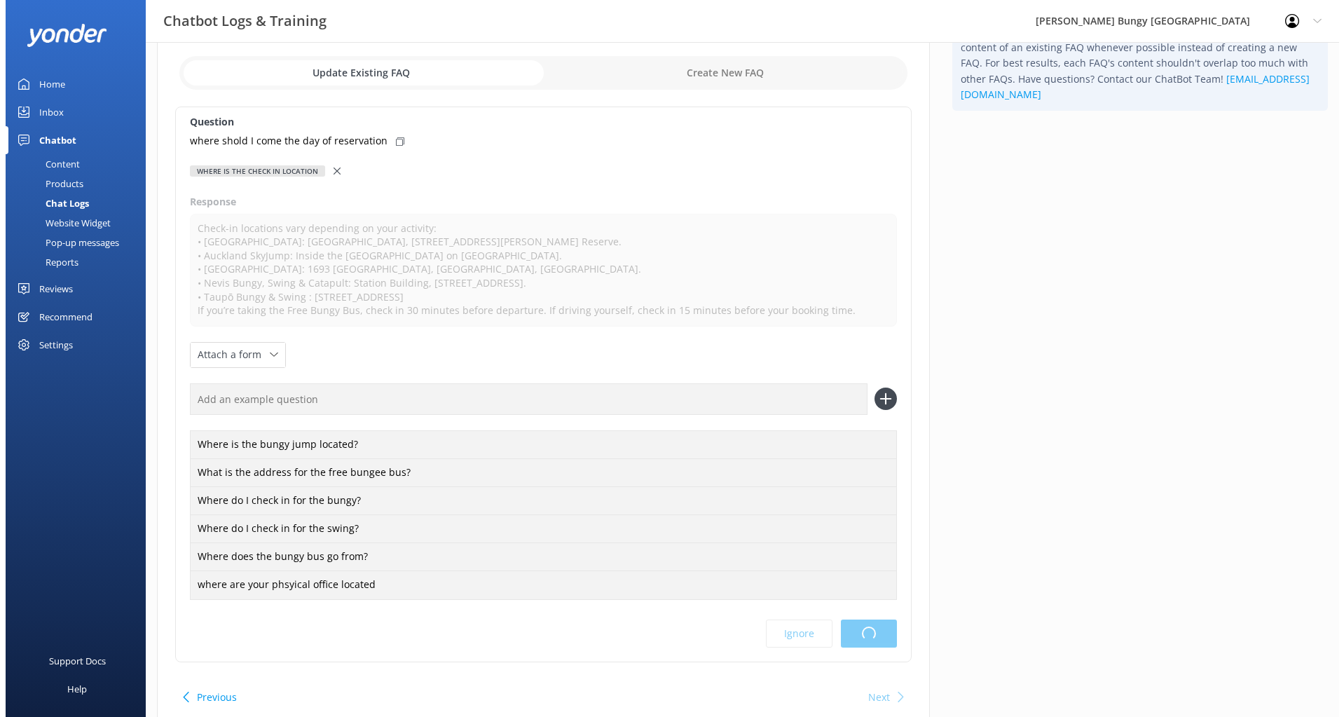
scroll to position [0, 0]
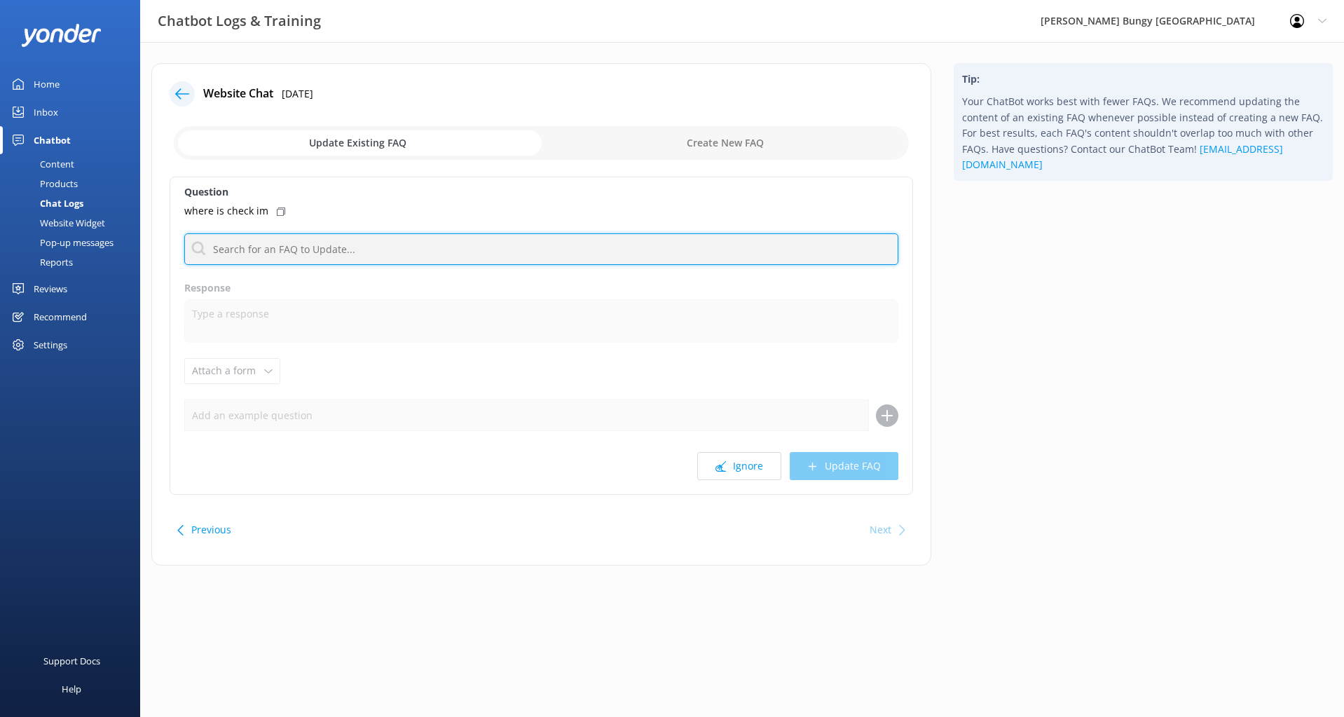
click at [269, 242] on input "text" at bounding box center [541, 249] width 714 height 32
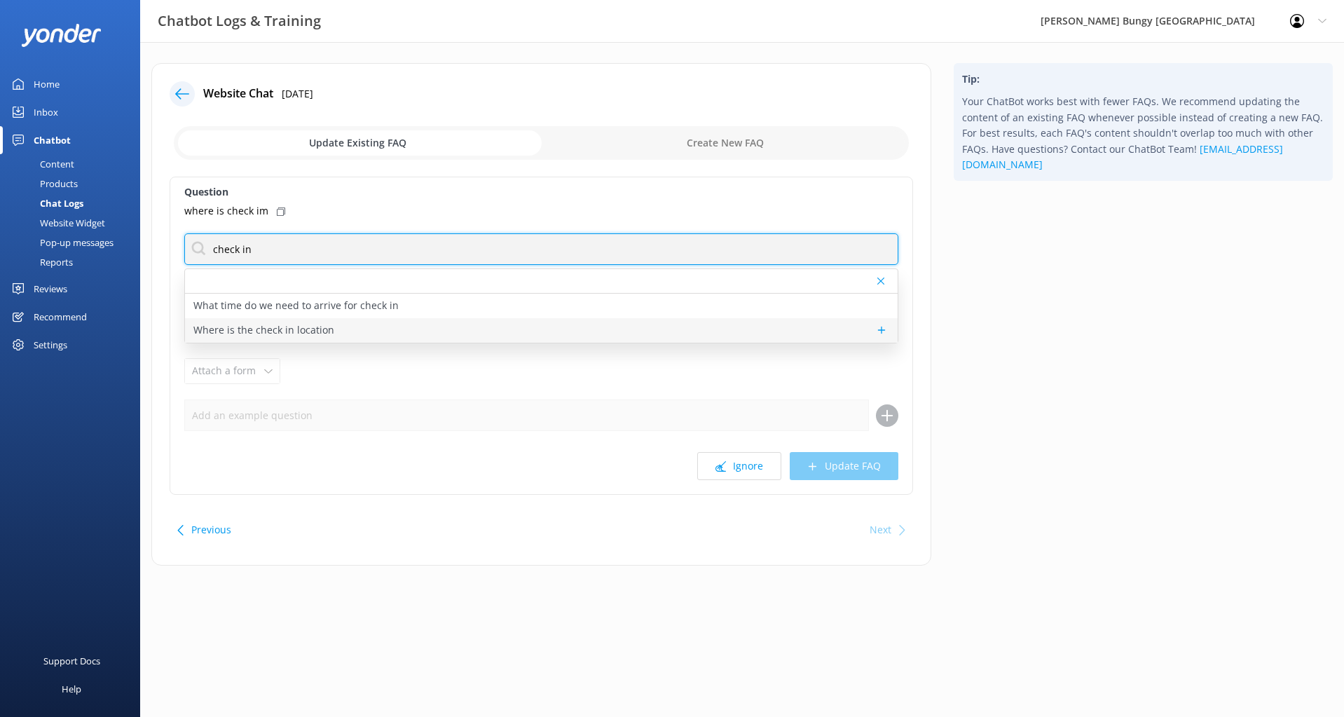
type input "check in"
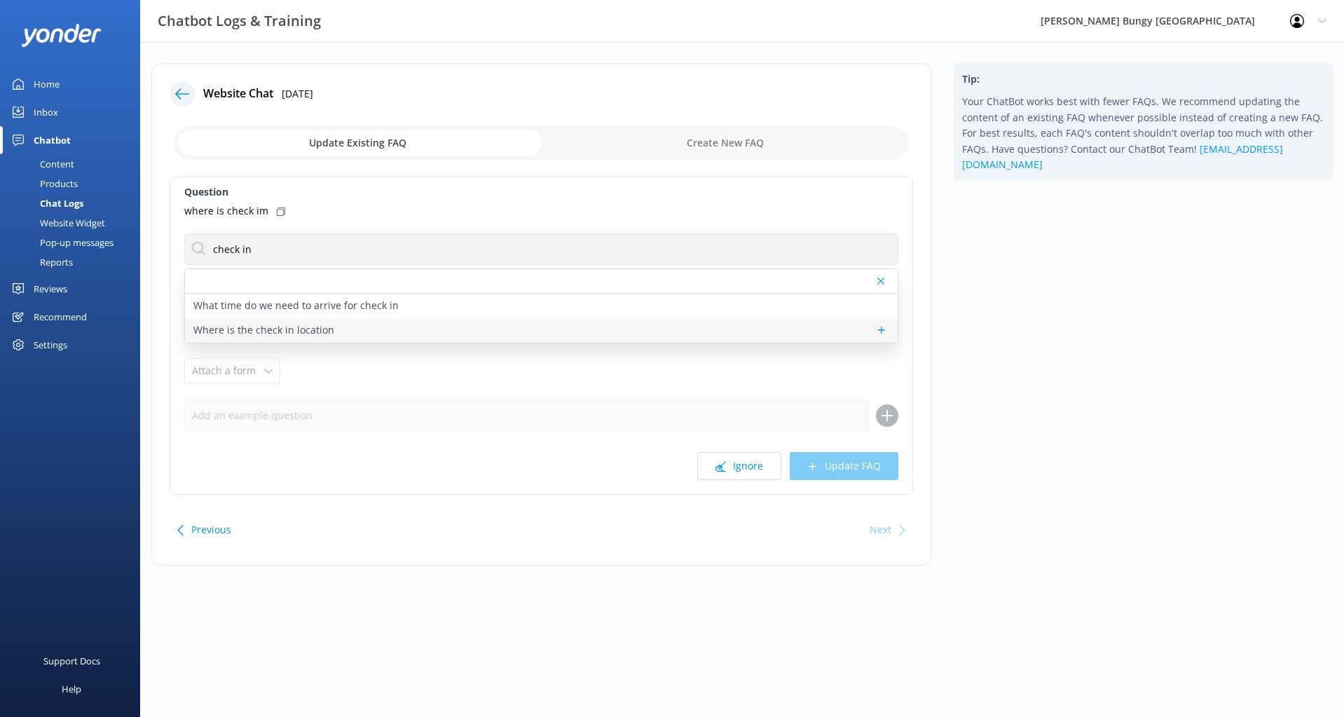
click at [257, 334] on p "Where is the check in location" at bounding box center [263, 329] width 141 height 15
type textarea "Check-in locations vary depending on your activity: • [GEOGRAPHIC_DATA]: [GEOGR…"
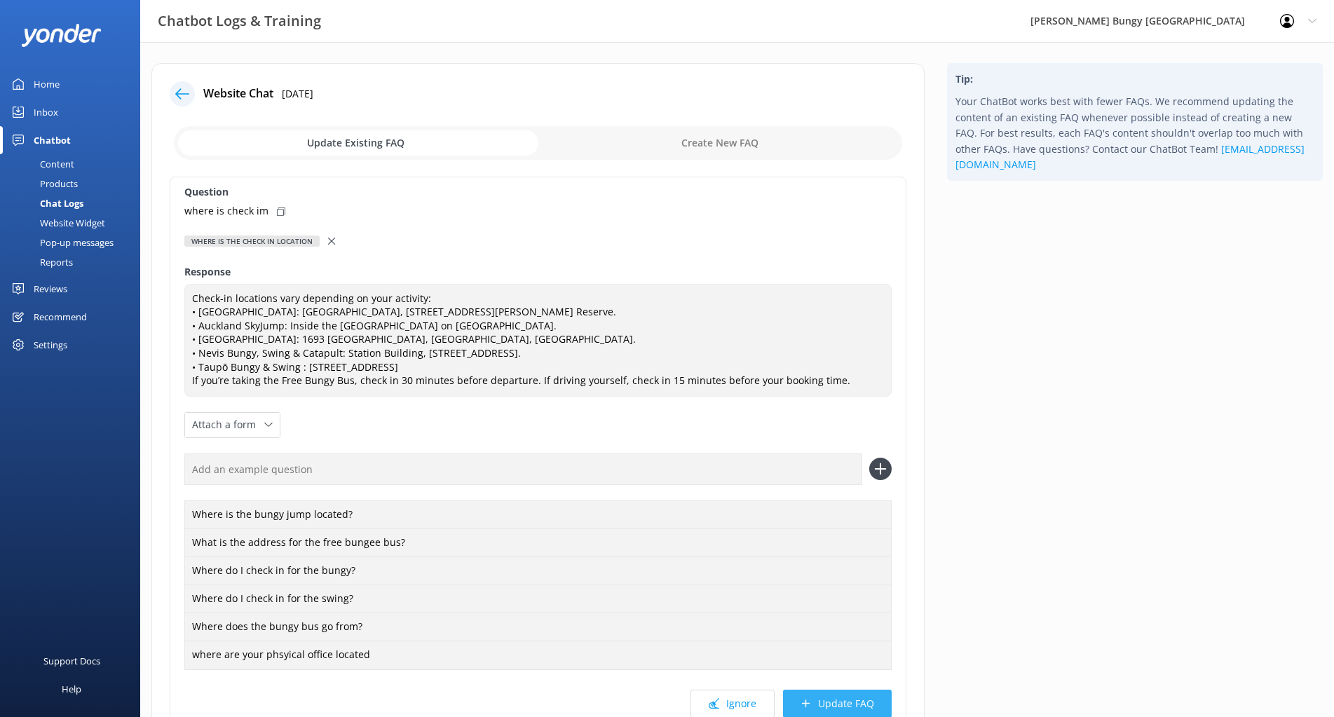
click at [824, 702] on button "Update FAQ" at bounding box center [837, 704] width 109 height 28
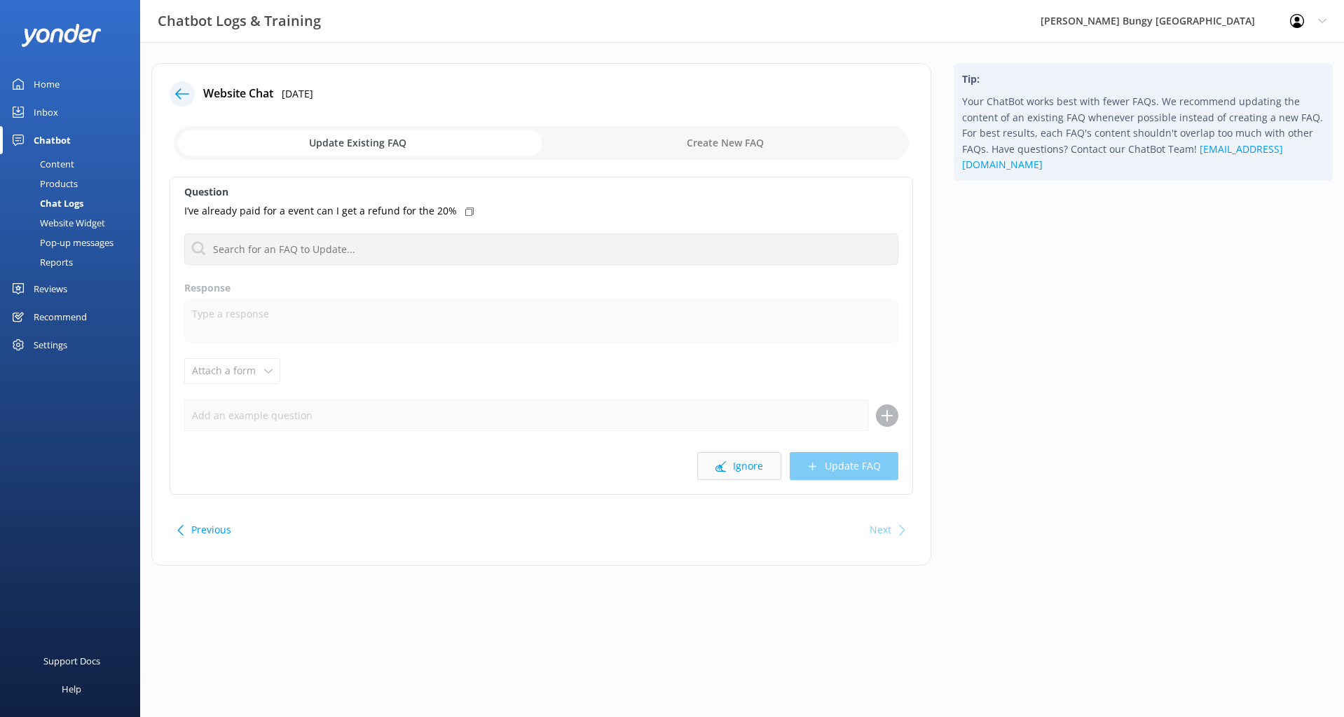
click at [751, 477] on button "Ignore" at bounding box center [739, 466] width 84 height 28
click at [765, 473] on button "Ignore" at bounding box center [739, 466] width 84 height 28
click at [767, 466] on button "Ignore" at bounding box center [739, 466] width 84 height 28
click at [732, 463] on button "Ignore" at bounding box center [739, 466] width 84 height 28
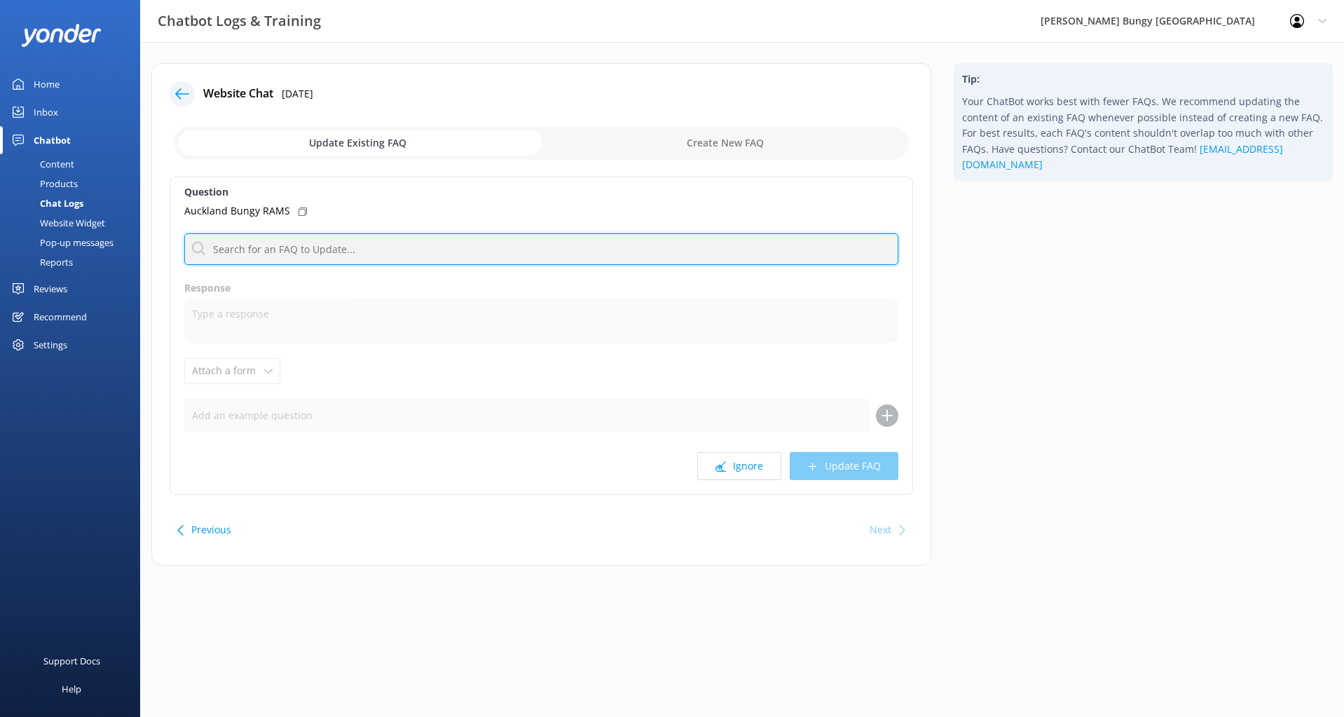
click at [322, 257] on input "text" at bounding box center [541, 249] width 714 height 32
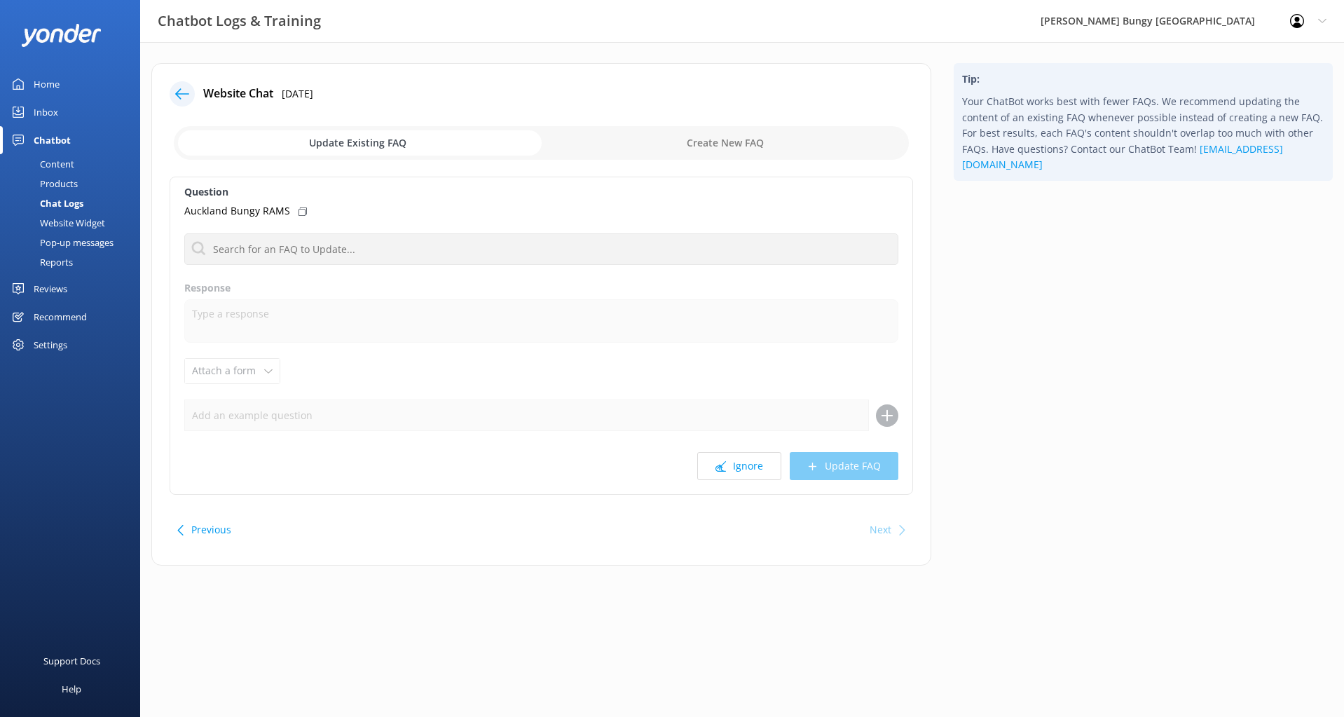
click at [357, 187] on label "Question" at bounding box center [541, 191] width 714 height 15
click at [692, 140] on input "checkbox" at bounding box center [541, 143] width 735 height 34
checkbox input "true"
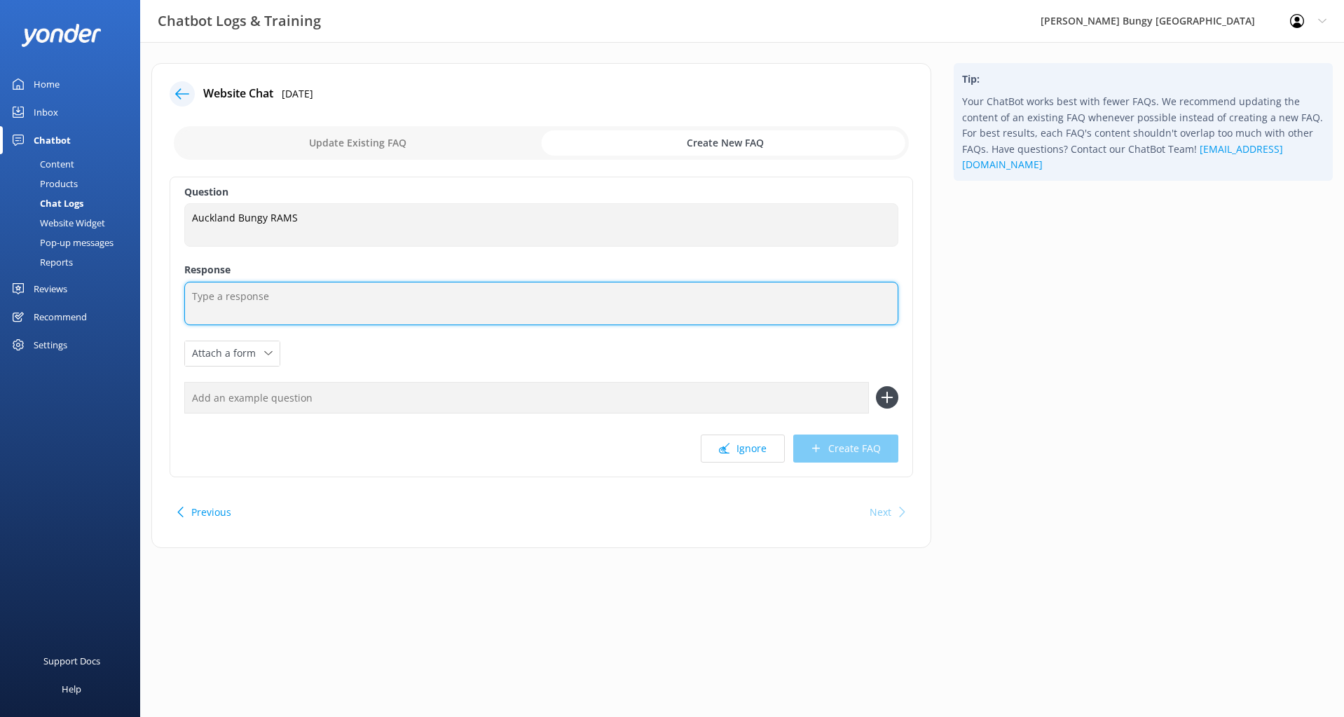
click at [284, 321] on textarea at bounding box center [541, 303] width 714 height 43
paste textarea "[URL][DOMAIN_NAME]"
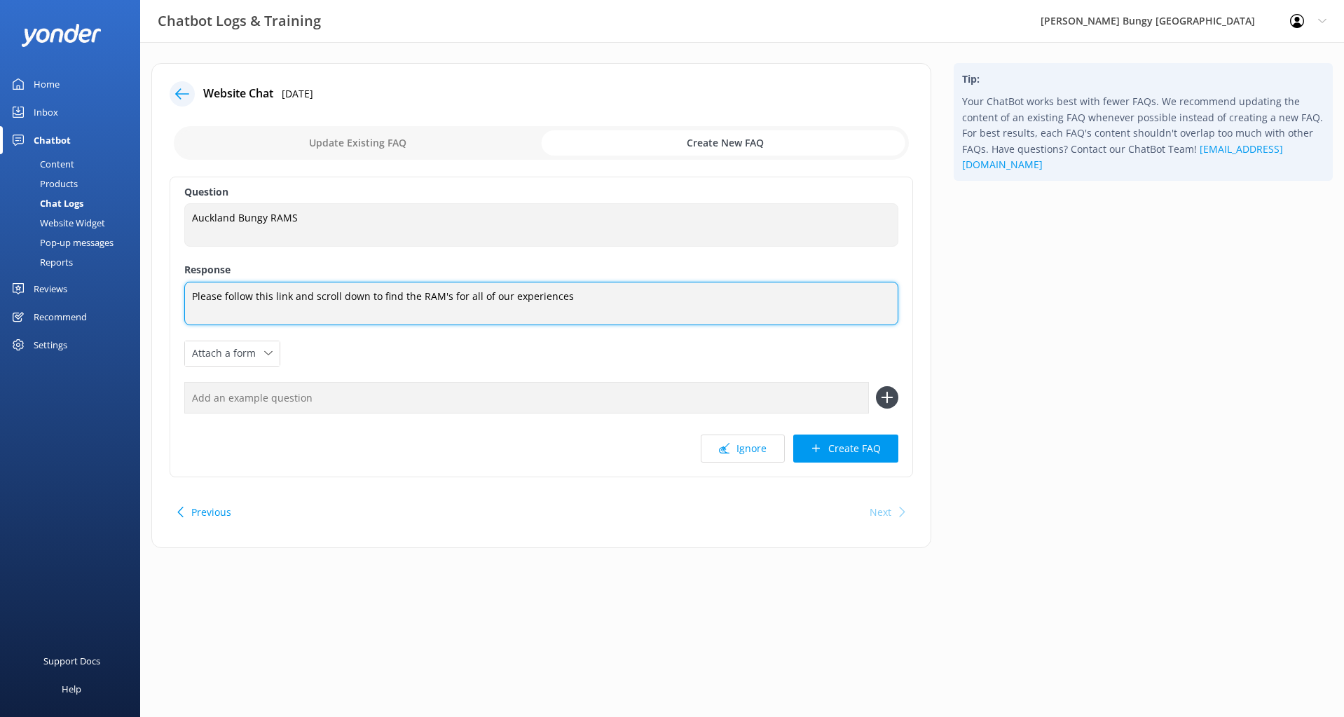
paste textarea "[URL][DOMAIN_NAME]"
type textarea "Please follow this link and scroll down to find the RAM's for all of our experi…"
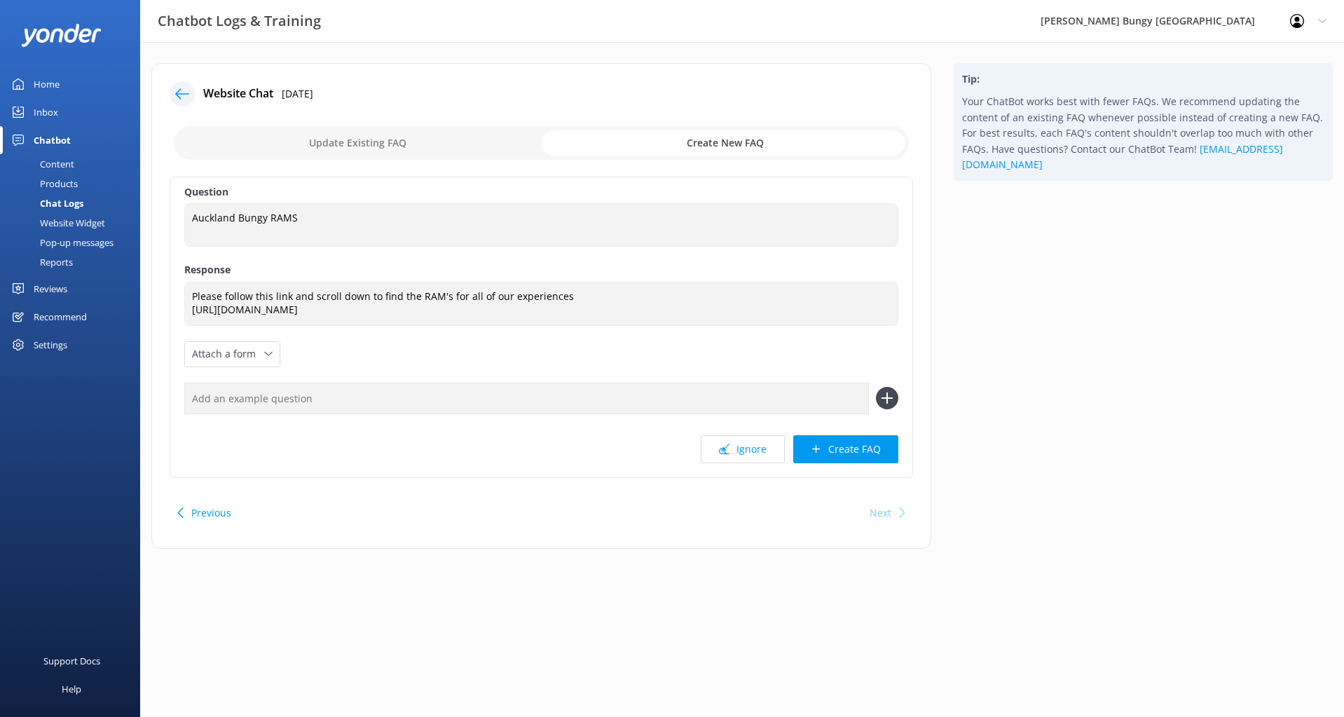
click at [297, 398] on input "text" at bounding box center [526, 399] width 685 height 32
type input "Can i have your RAM's forms"
click at [878, 399] on icon at bounding box center [887, 398] width 22 height 22
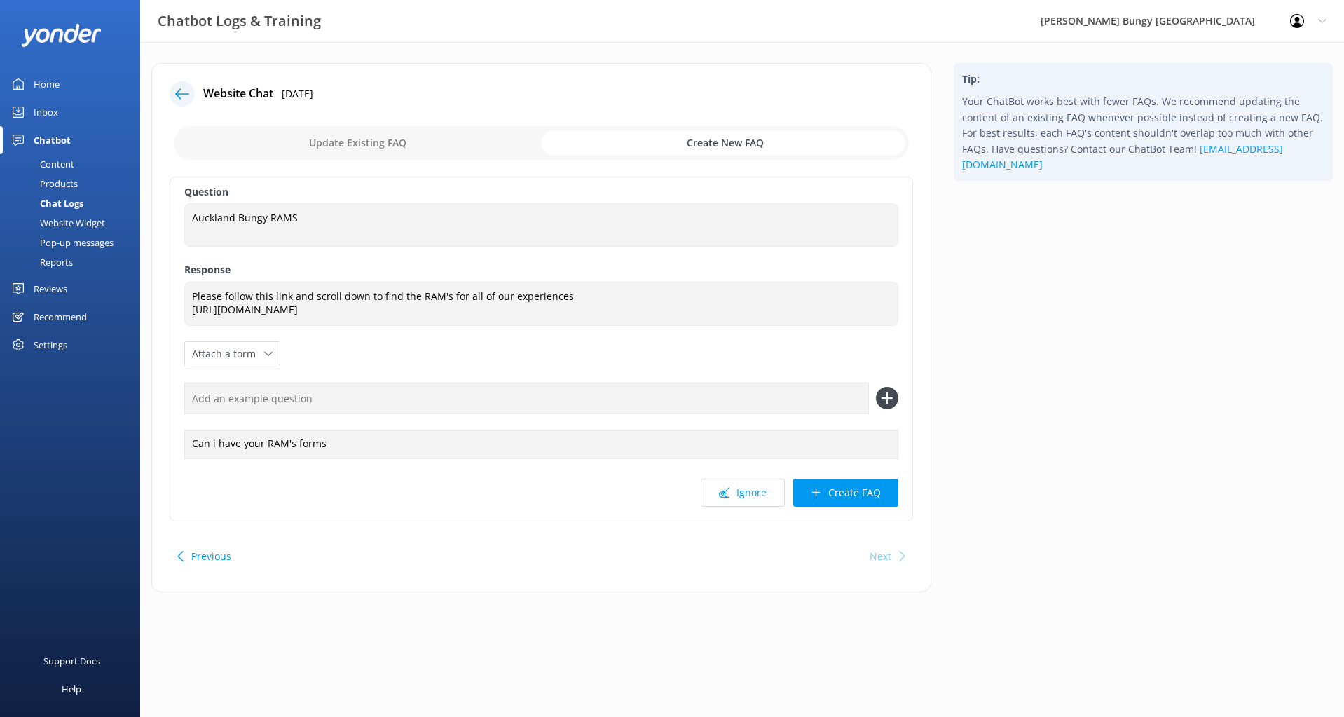
click at [390, 389] on input "text" at bounding box center [526, 399] width 685 height 32
type input "Risk assessment"
click at [887, 395] on icon at bounding box center [887, 398] width 22 height 22
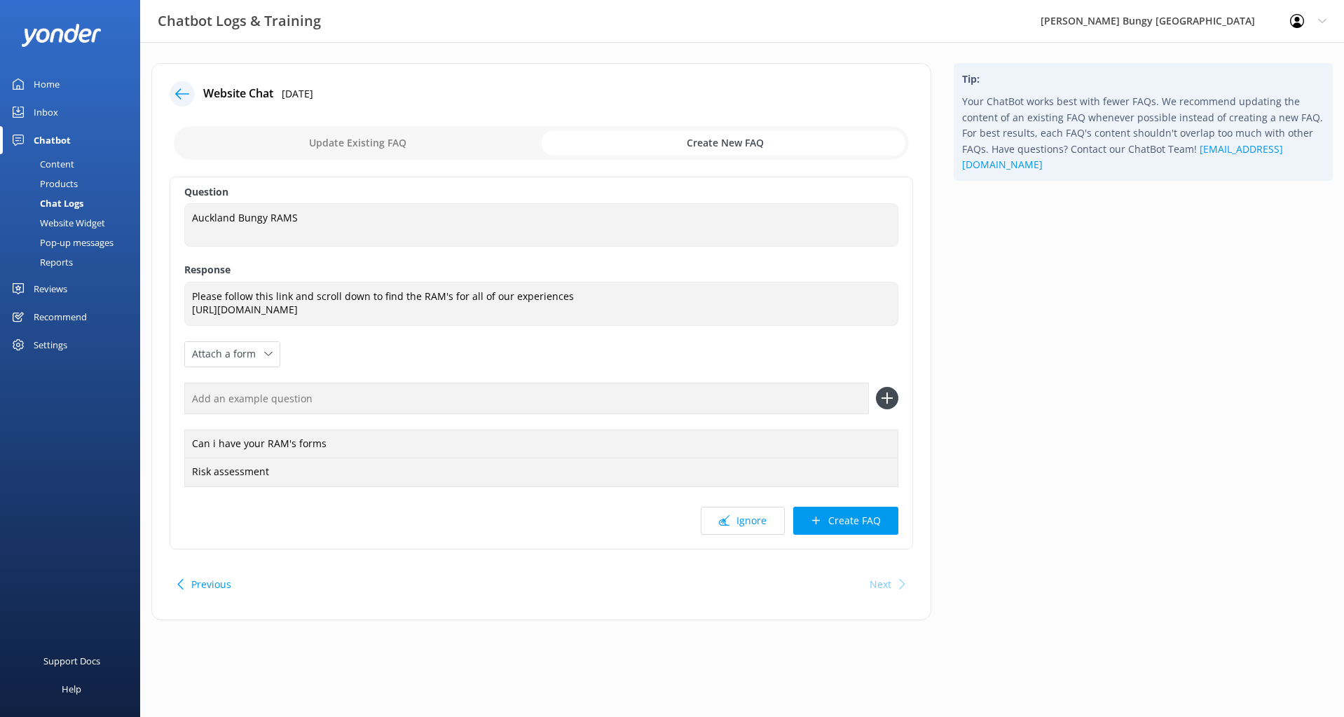
click at [315, 390] on input "text" at bounding box center [526, 399] width 685 height 32
type input "RAM's"
click at [891, 404] on icon at bounding box center [887, 398] width 22 height 22
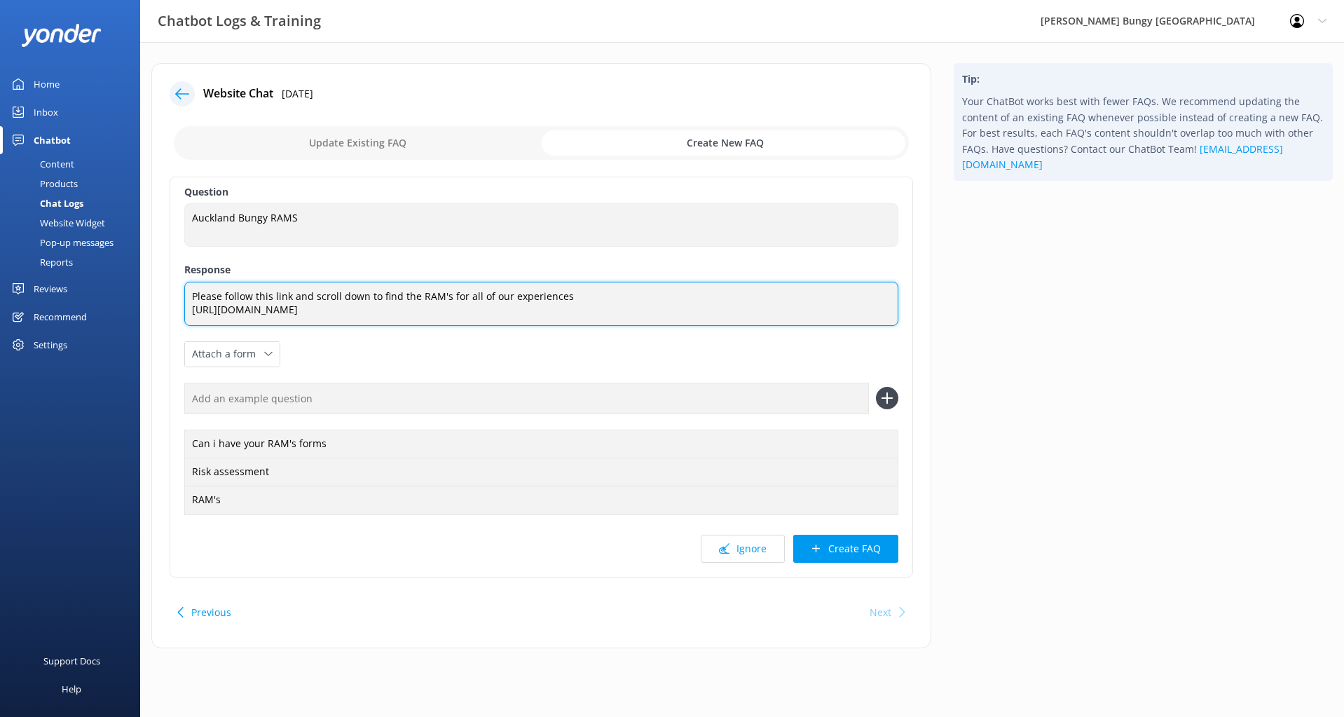
click at [394, 294] on textarea "Please follow this link and scroll down to find the RAM's for all of our experi…" at bounding box center [541, 304] width 714 height 44
click at [454, 296] on textarea "Please follow this link and scroll down to view the RAM's for all of our experi…" at bounding box center [541, 304] width 714 height 44
click at [448, 297] on textarea "Please follow this link and scroll down to view the RAM's for all of our experi…" at bounding box center [541, 304] width 714 height 44
click at [650, 297] on textarea "Please follow this link and scroll down to view the RAM's documentation for all…" at bounding box center [541, 304] width 714 height 44
type textarea "Please follow this link and scroll down to view the RAM's documentation for all…"
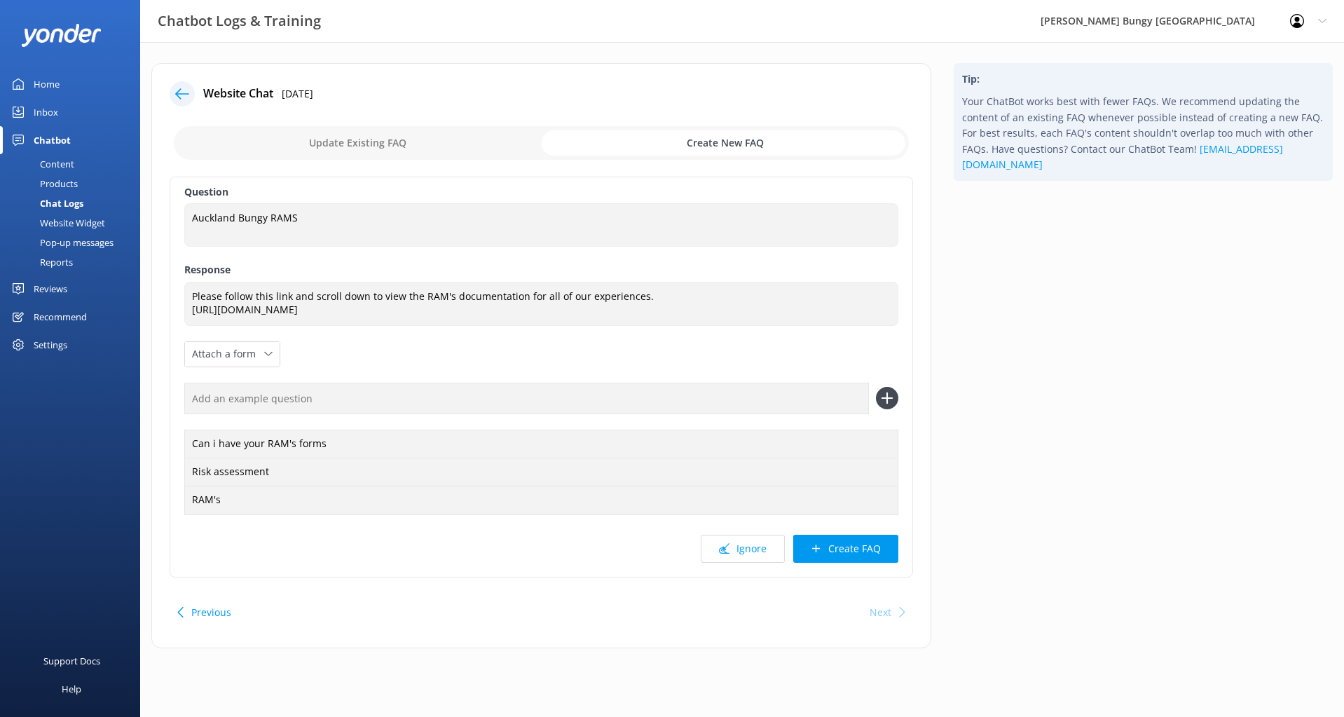
click at [844, 533] on div "Question Auckland Bungy RAMS Auckland Bungy RAMS Response Please follow this li…" at bounding box center [542, 377] width 744 height 401
click at [845, 560] on button "Create FAQ" at bounding box center [845, 549] width 105 height 28
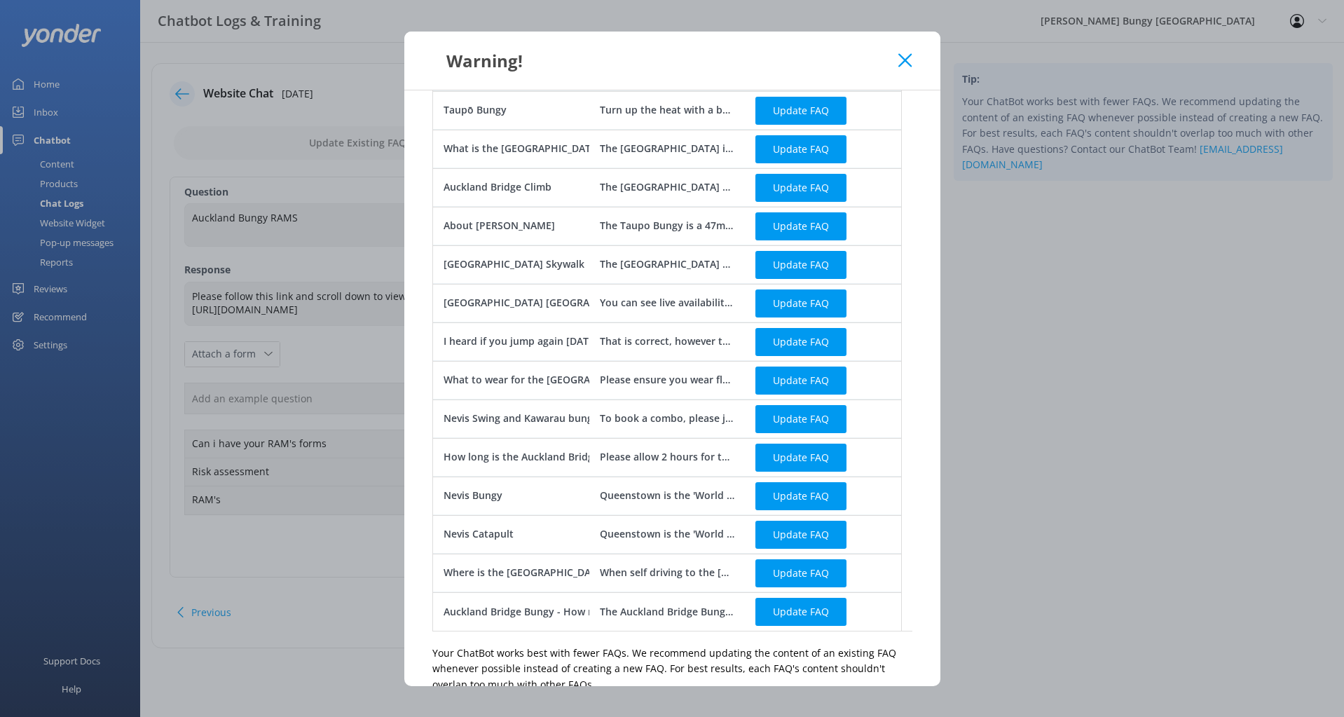
scroll to position [245, 0]
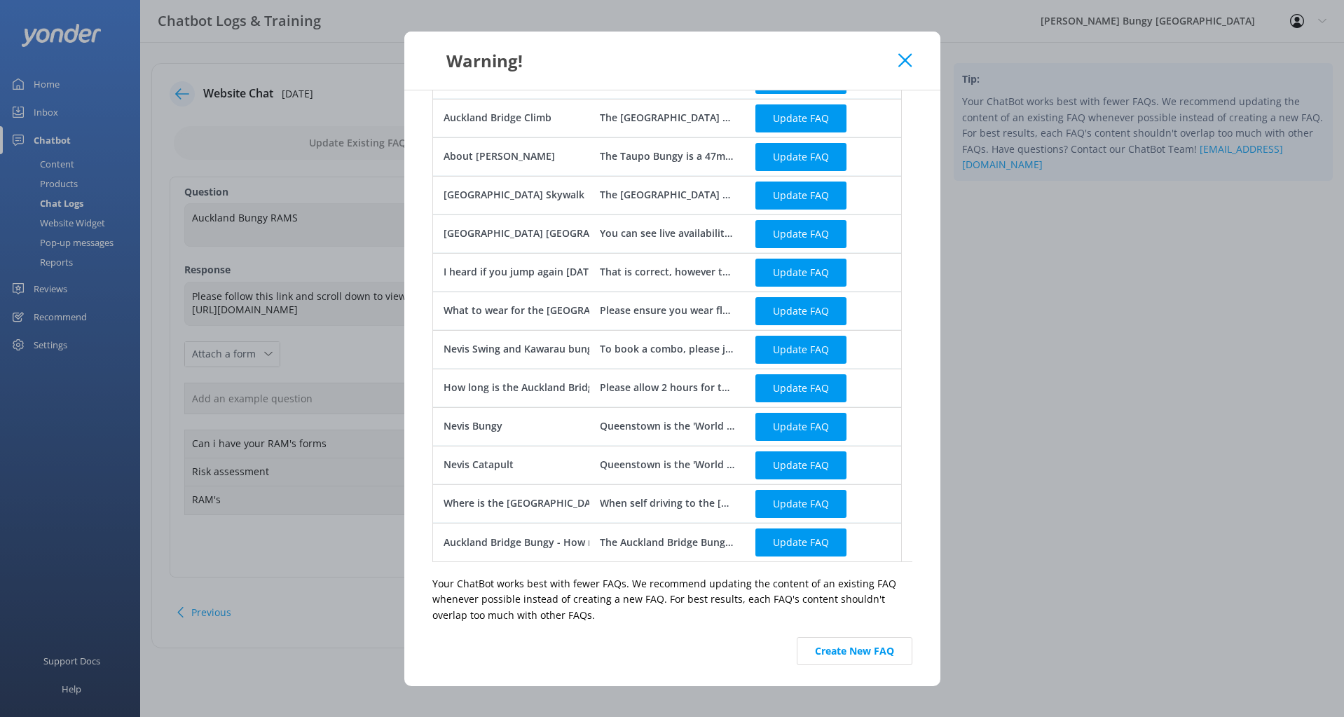
click at [830, 650] on button "Create New FAQ" at bounding box center [855, 651] width 116 height 28
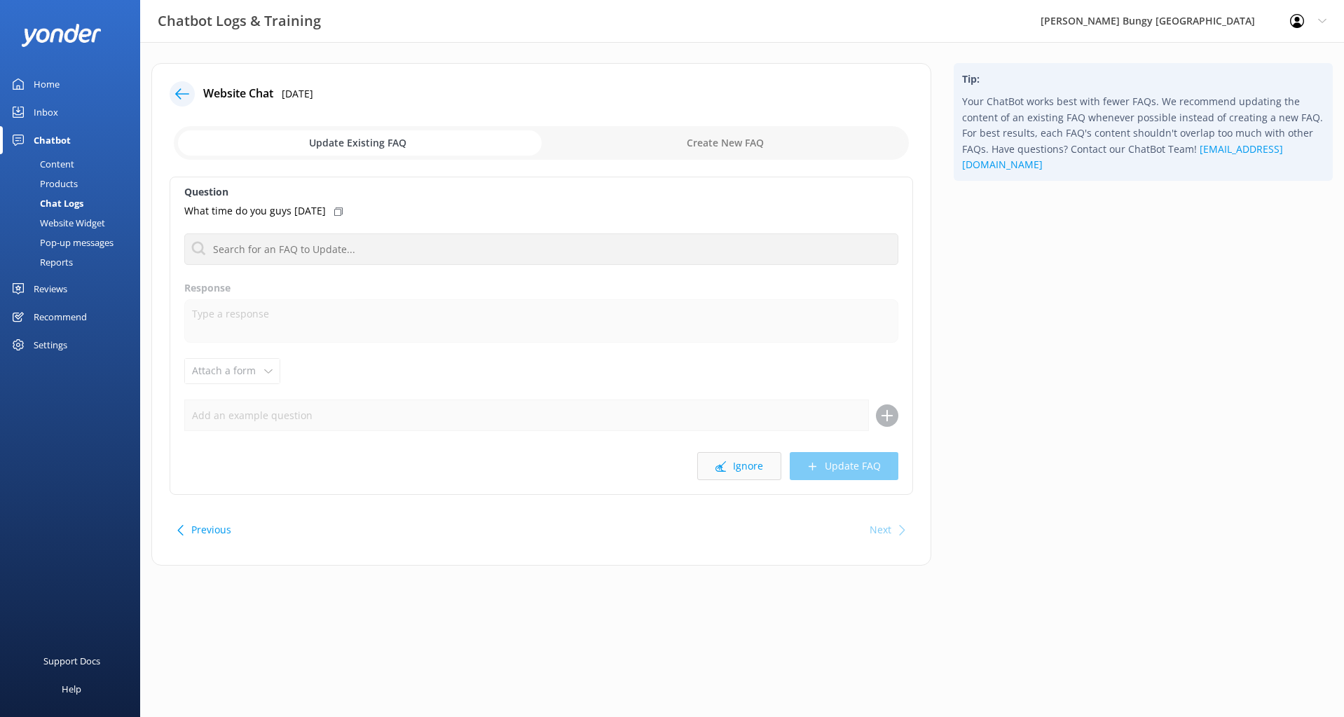
click at [741, 471] on button "Ignore" at bounding box center [739, 466] width 84 height 28
click at [738, 460] on button "Ignore" at bounding box center [739, 466] width 84 height 28
click at [737, 470] on button "Ignore" at bounding box center [739, 466] width 84 height 28
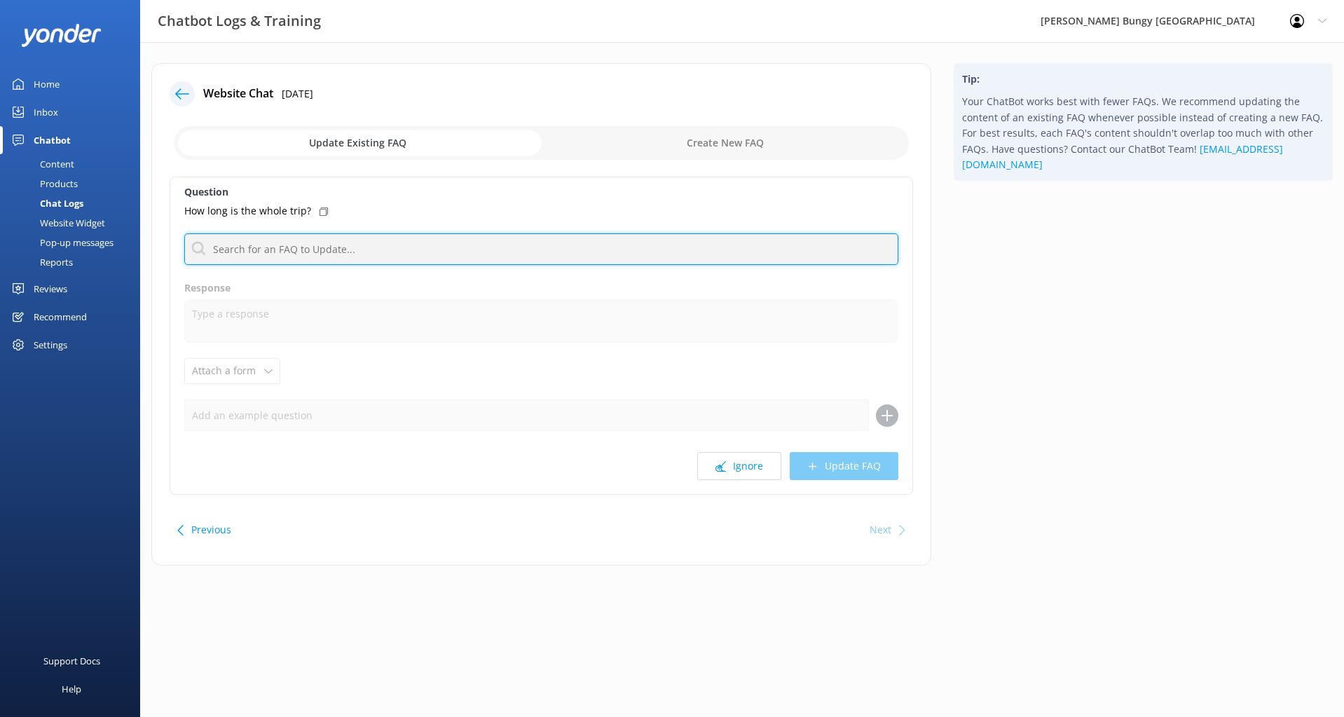
click at [361, 261] on input "text" at bounding box center [541, 249] width 714 height 32
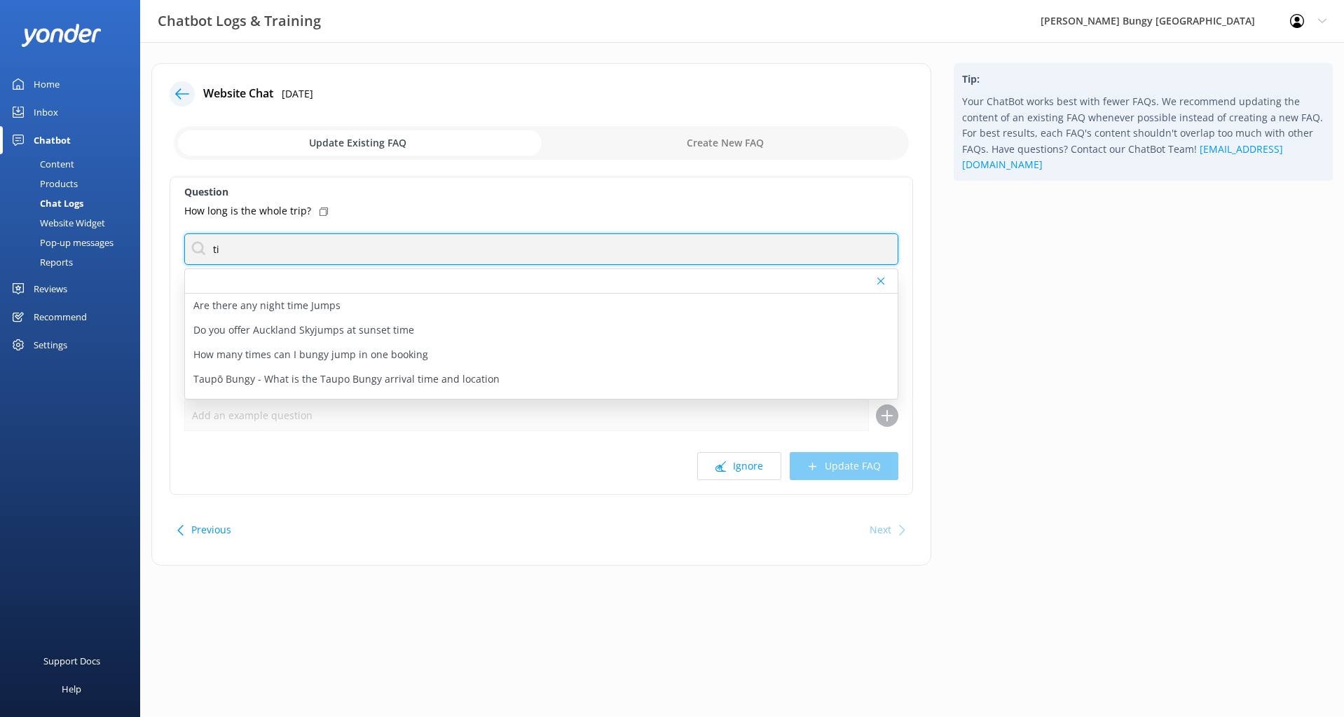
type input "t"
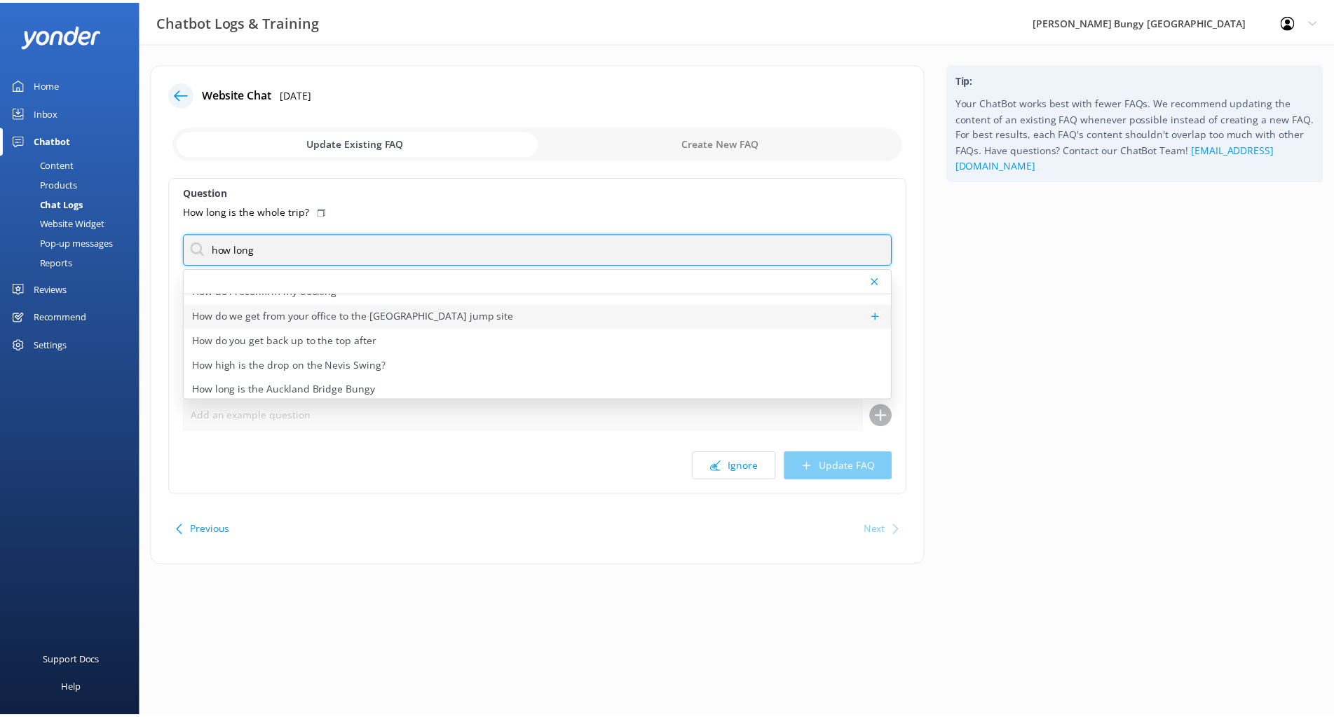
scroll to position [140, 0]
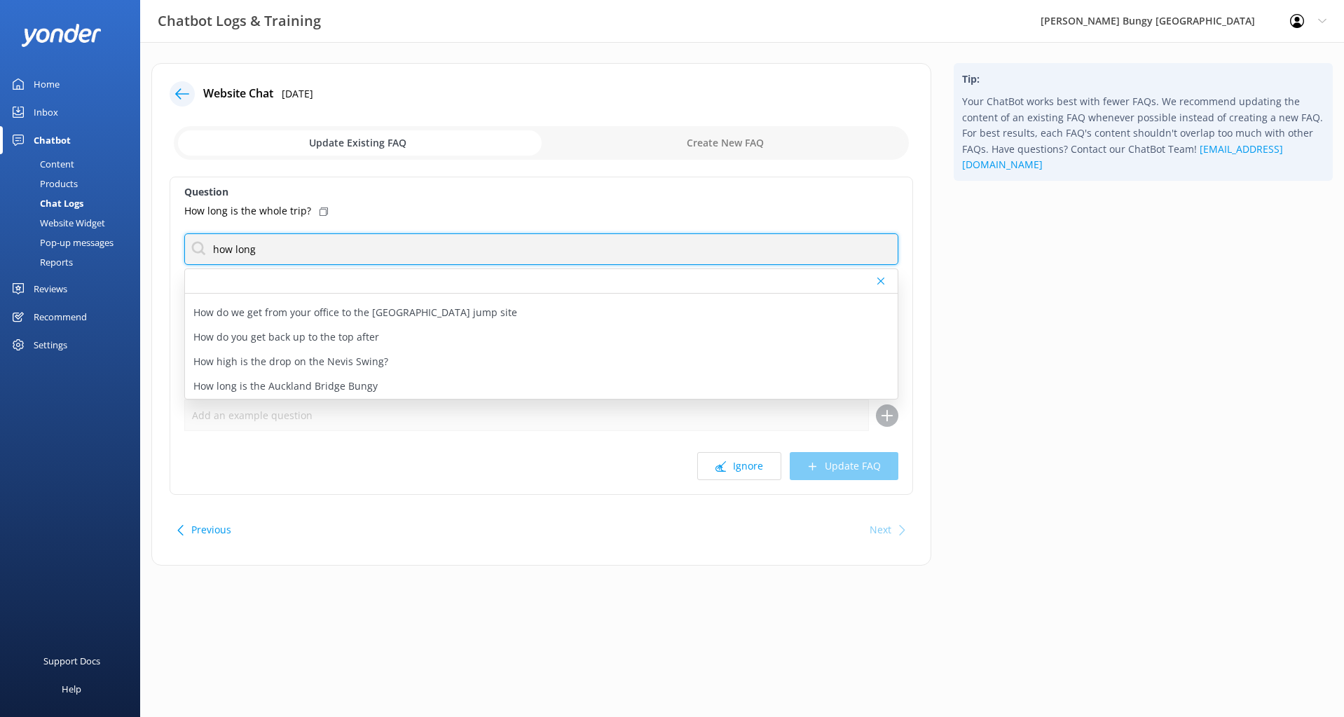
type input "how long"
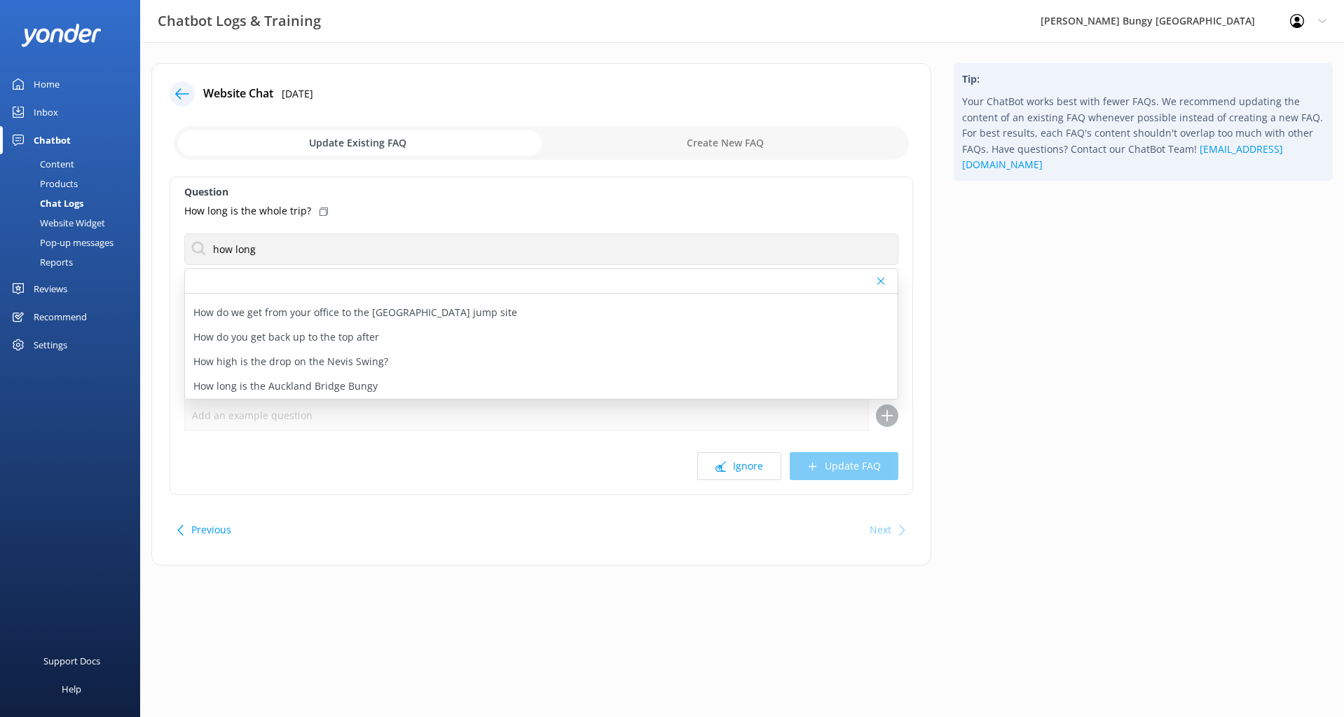
click at [389, 476] on div "Ignore Update FAQ" at bounding box center [541, 466] width 714 height 28
click at [757, 476] on button "Ignore" at bounding box center [739, 466] width 84 height 28
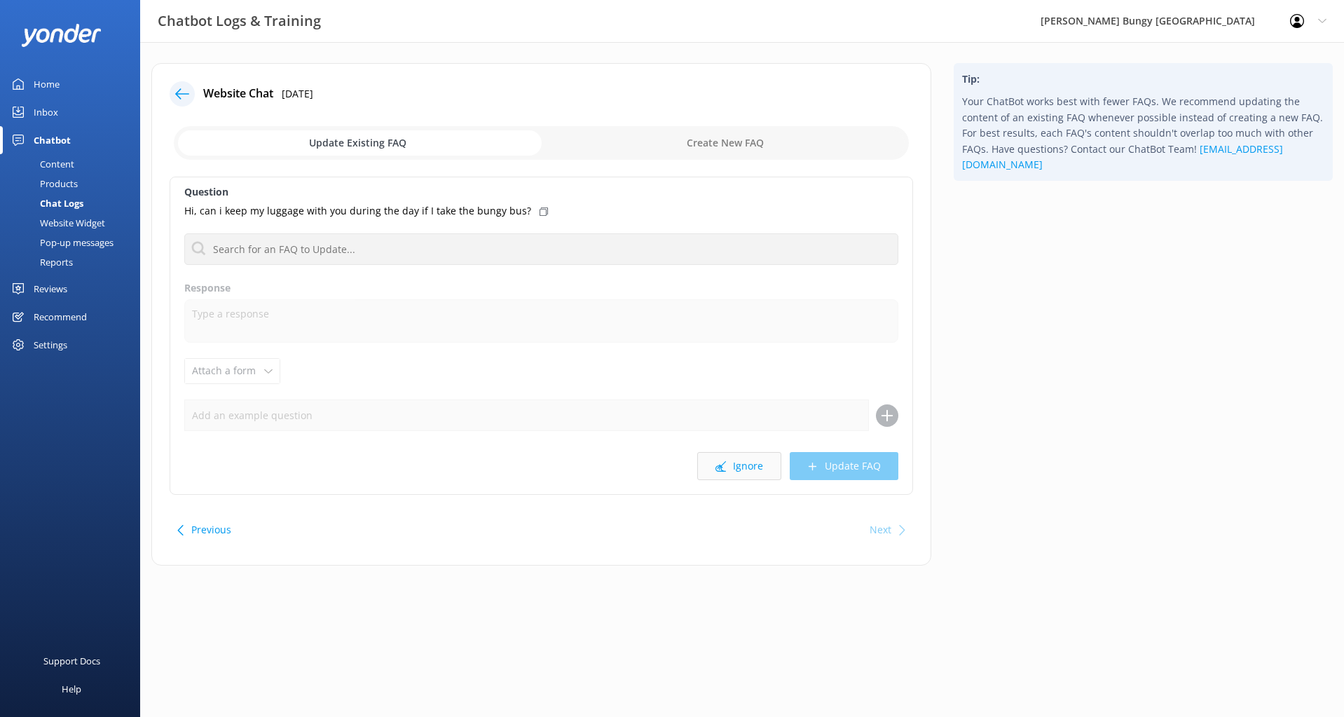
click at [749, 477] on button "Ignore" at bounding box center [739, 466] width 84 height 28
click at [744, 473] on button "Ignore" at bounding box center [739, 466] width 84 height 28
click at [732, 471] on button "Ignore" at bounding box center [739, 466] width 84 height 28
drag, startPoint x: 757, startPoint y: 497, endPoint x: 750, endPoint y: 479, distance: 18.9
click at [757, 497] on div "Website Chat [DATE] Update Existing FAQ Create New FAQ Question double swing ha…" at bounding box center [541, 314] width 780 height 503
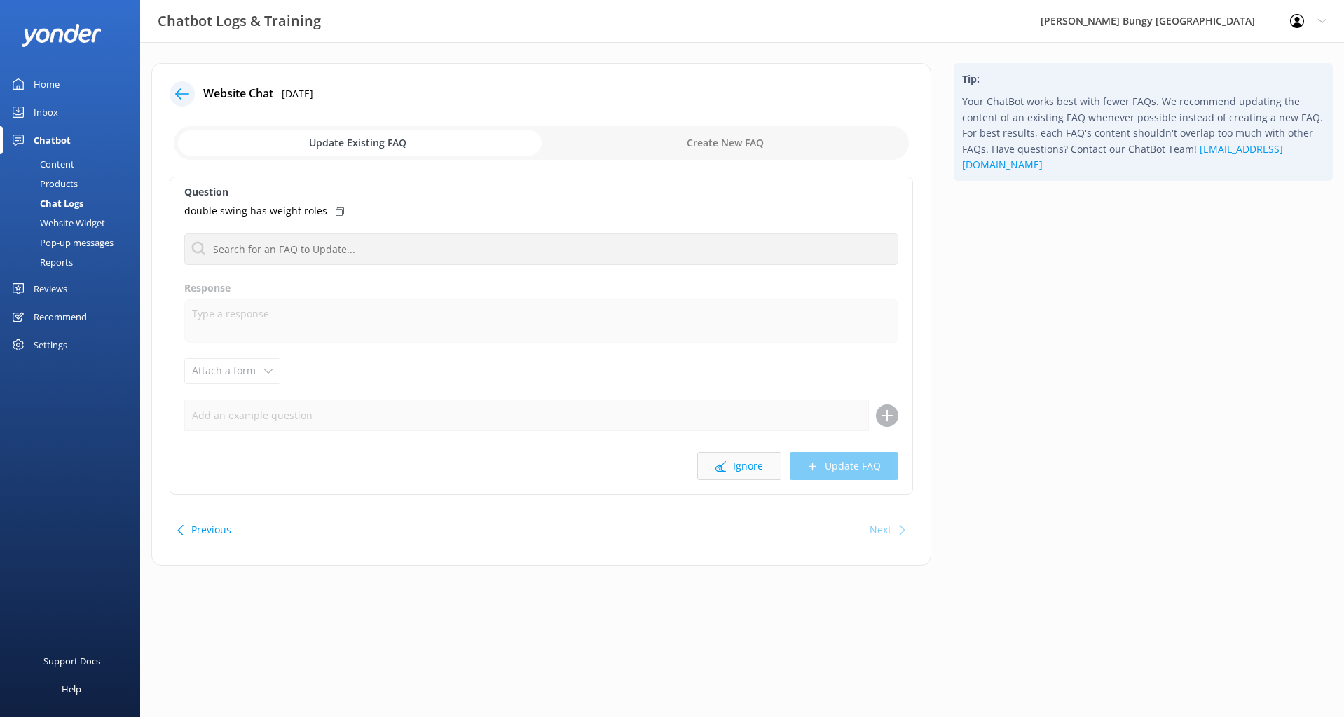
click at [747, 463] on button "Ignore" at bounding box center [739, 466] width 84 height 28
click at [754, 470] on button "Ignore" at bounding box center [739, 466] width 84 height 28
click at [80, 202] on div "Chat Logs" at bounding box center [45, 203] width 75 height 20
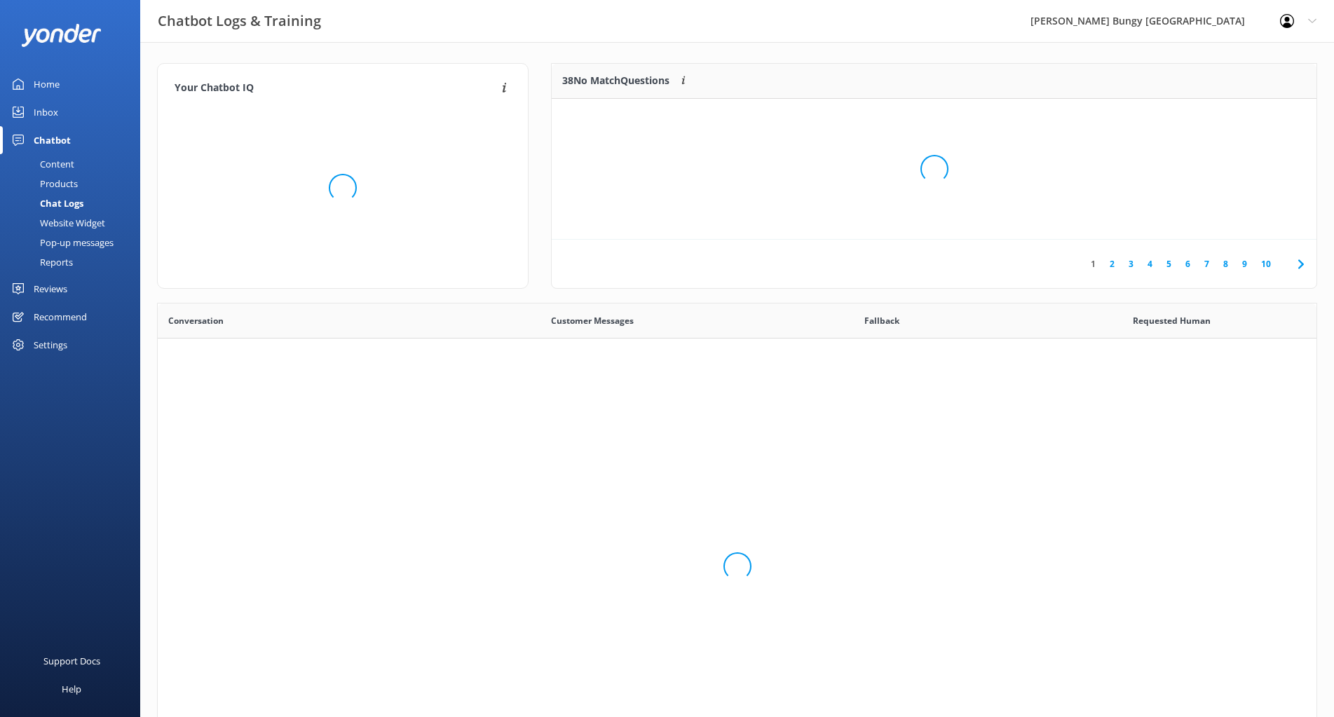
scroll to position [481, 1148]
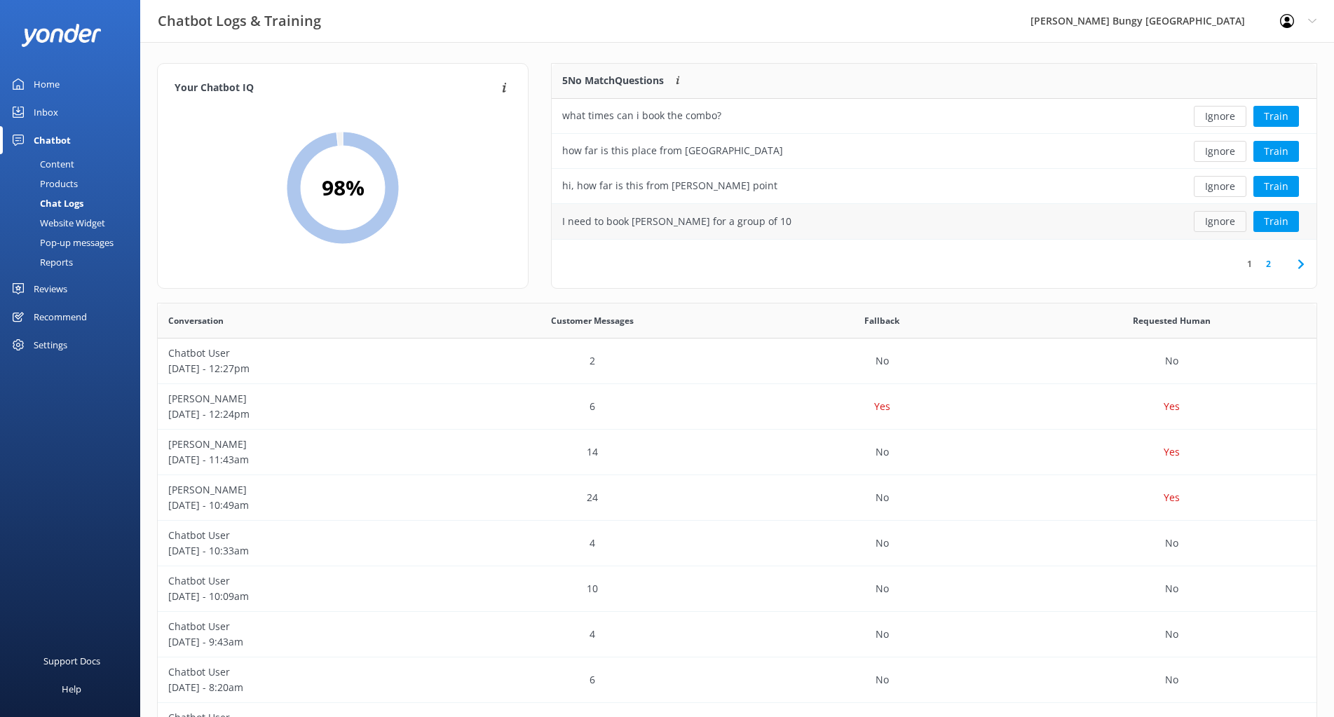
click at [1231, 222] on button "Ignore" at bounding box center [1220, 221] width 53 height 21
click at [1222, 219] on button "Ignore" at bounding box center [1220, 221] width 53 height 21
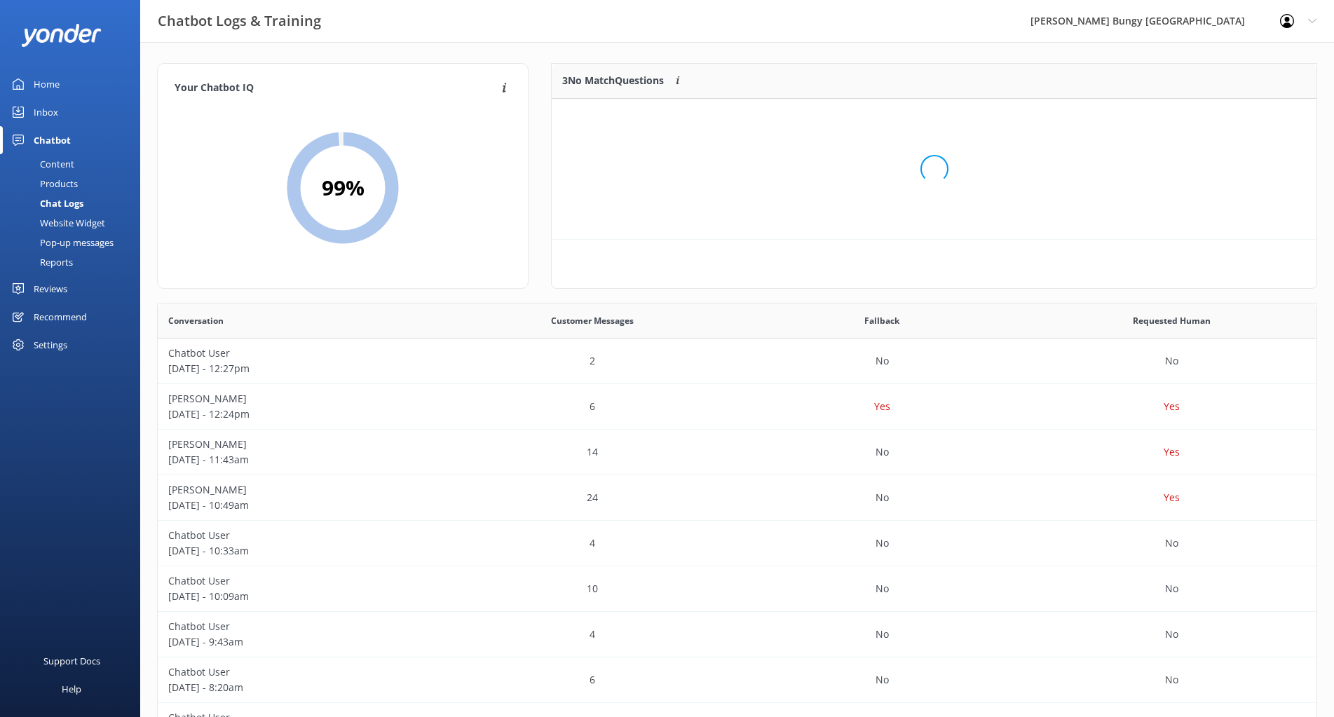
scroll to position [130, 754]
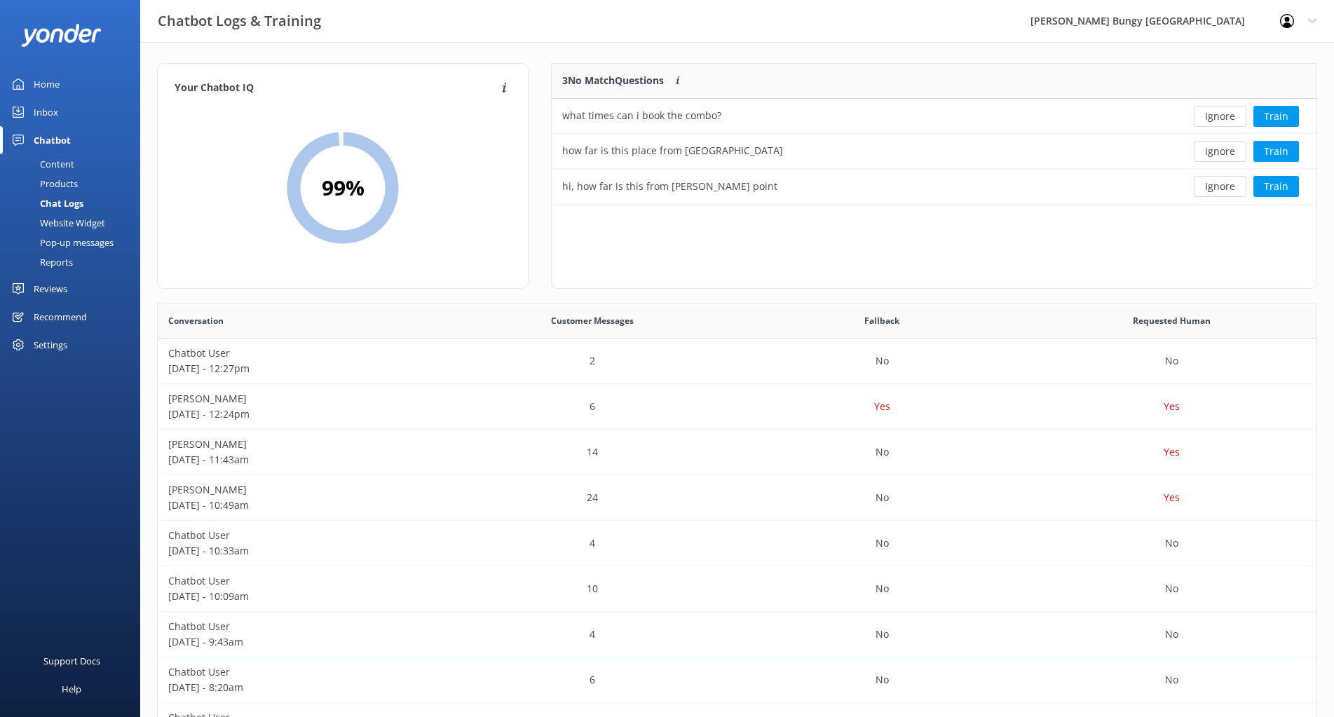
click at [1222, 219] on div "3 No Match Questions Customers sometimes ask questions that don't fully match a…" at bounding box center [934, 176] width 766 height 226
click at [1222, 207] on div "3 No Match Questions Customers sometimes ask questions that don't fully match a…" at bounding box center [934, 176] width 766 height 226
click at [1225, 196] on button "Ignore" at bounding box center [1220, 186] width 53 height 21
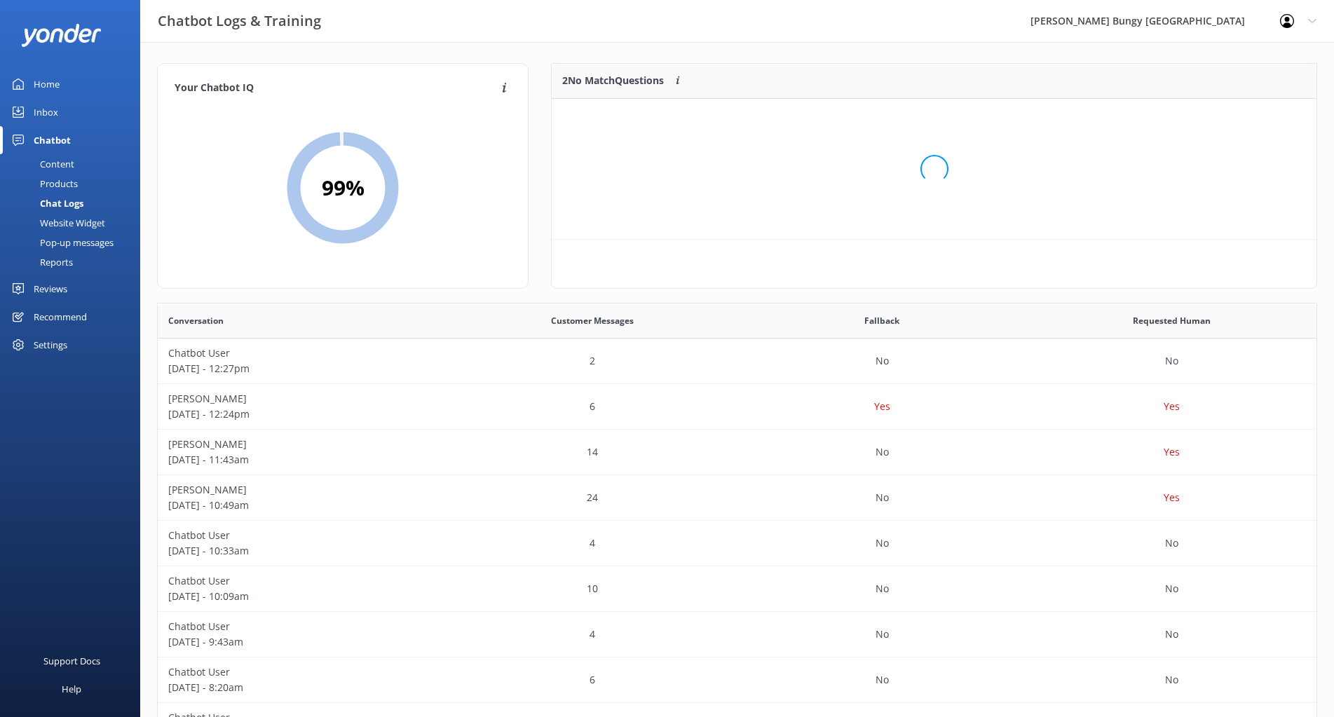
scroll to position [95, 754]
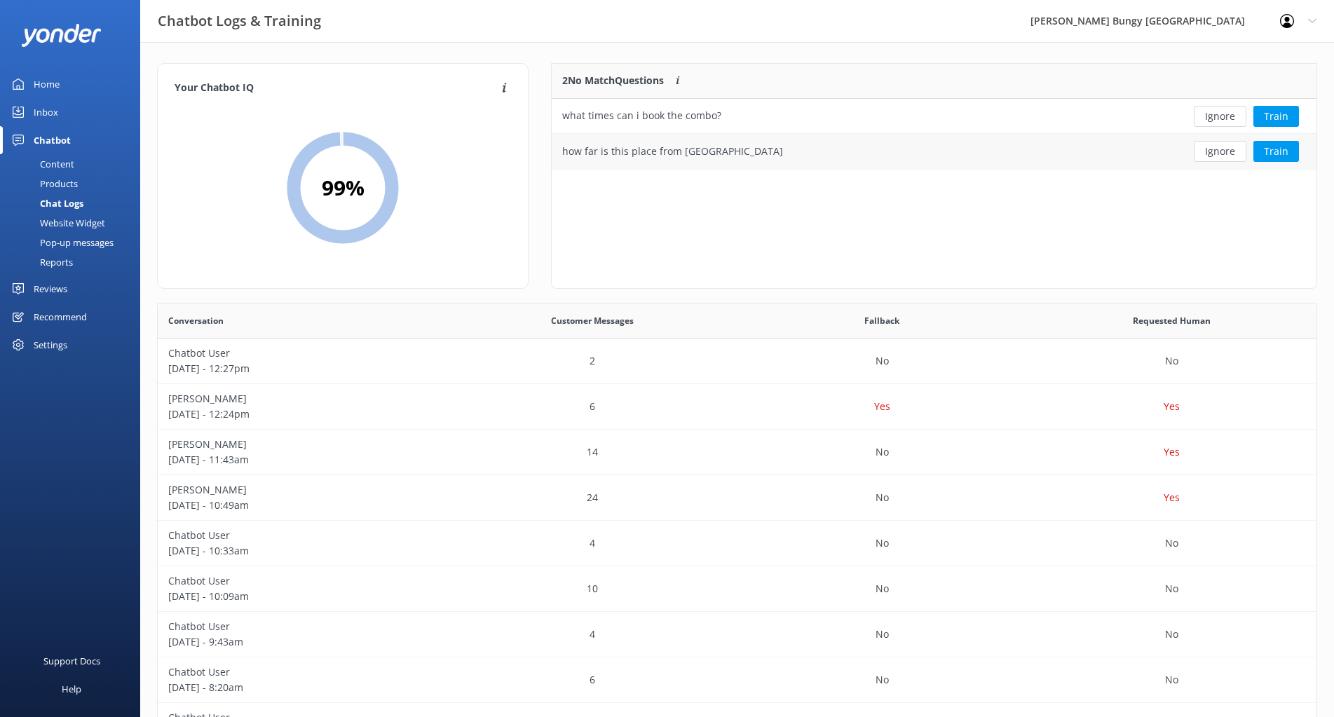
click at [1224, 165] on div "Ignore Train" at bounding box center [1239, 151] width 156 height 35
click at [1224, 149] on button "Ignore" at bounding box center [1220, 151] width 53 height 21
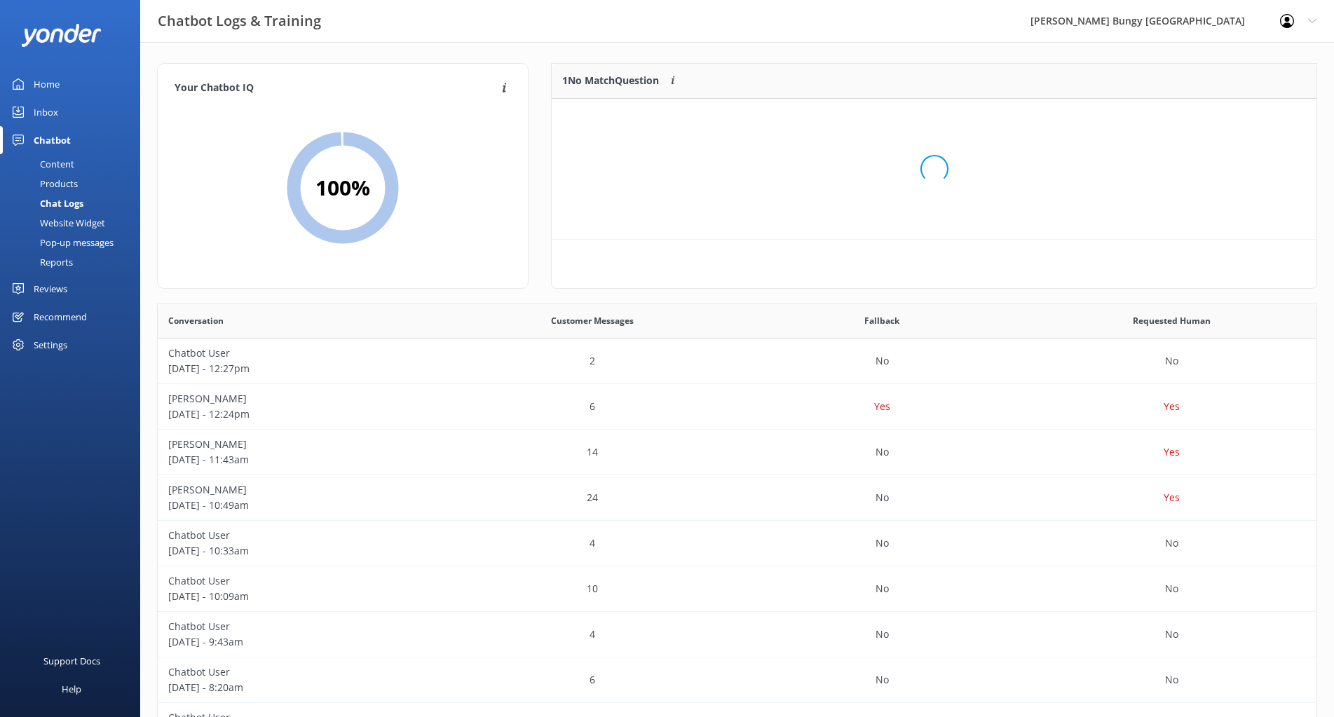
scroll to position [60, 754]
click at [1232, 119] on button "Ignore" at bounding box center [1220, 116] width 53 height 21
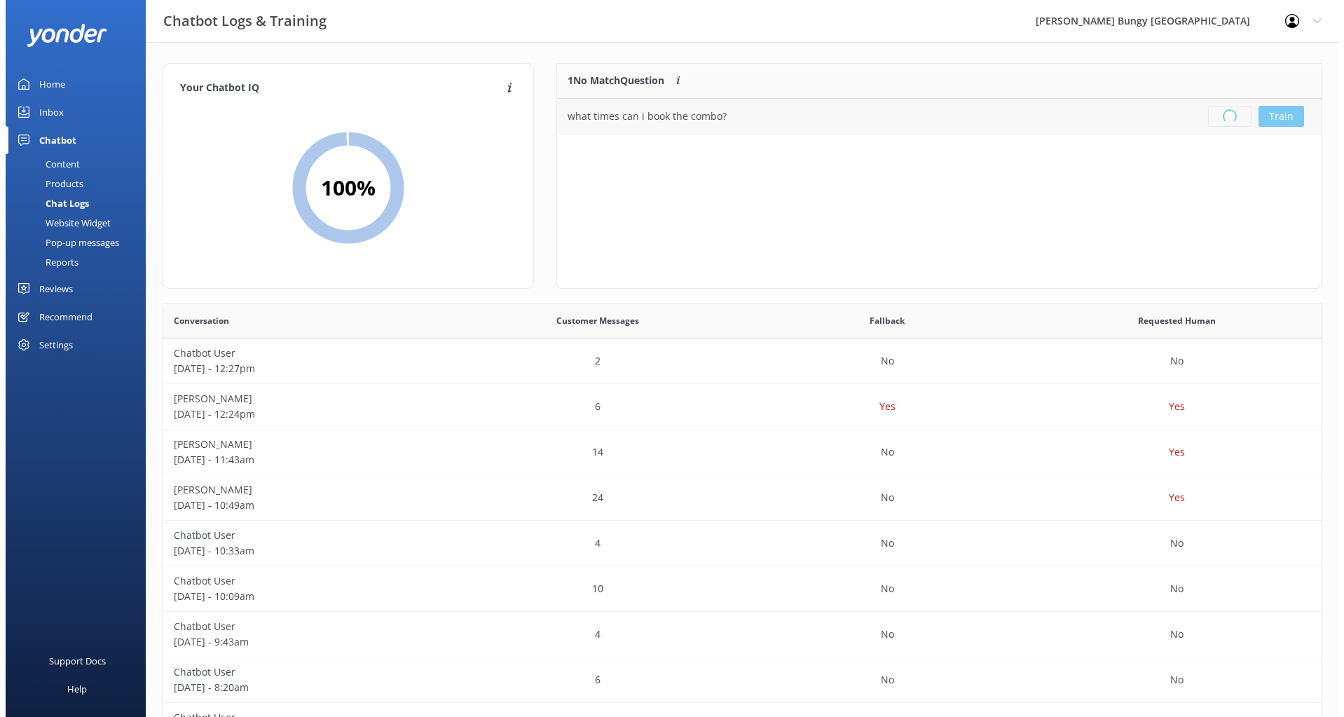
scroll to position [165, 754]
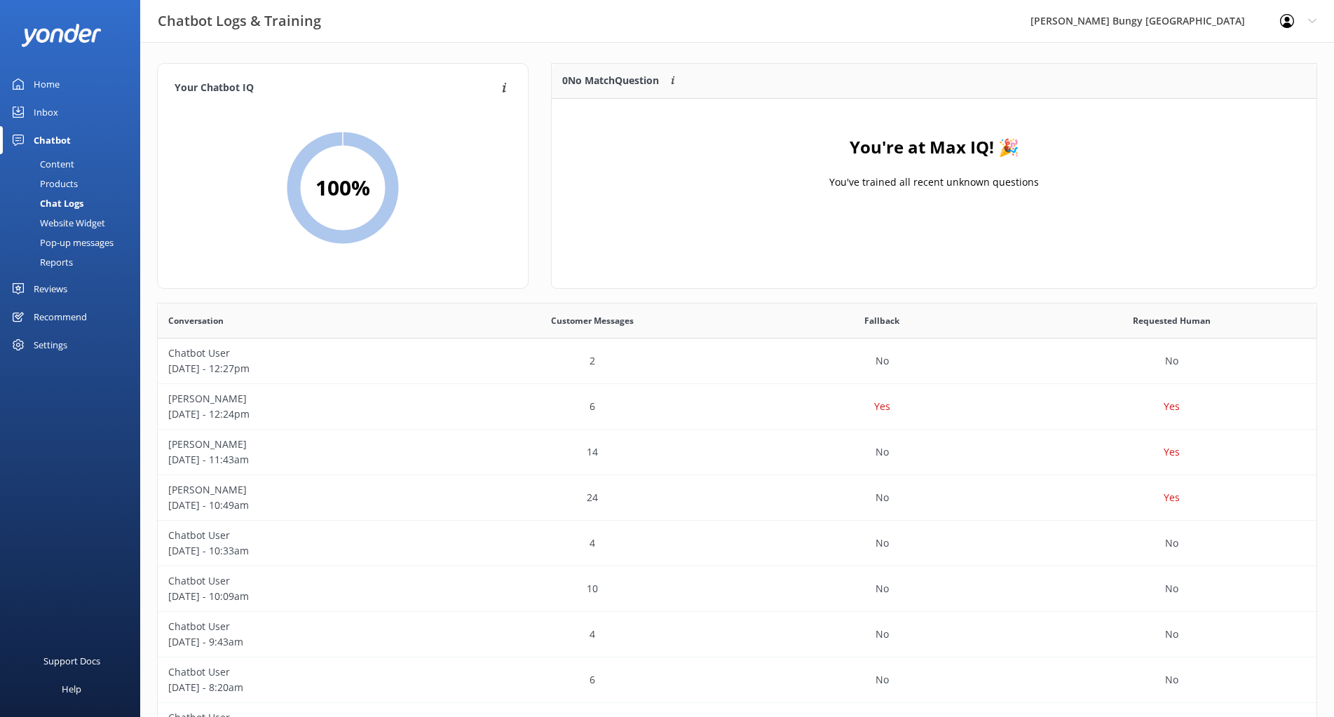
click at [1147, 214] on div "You're at Max IQ! 🎉 You've trained all recent unknown questions" at bounding box center [934, 169] width 765 height 140
click at [50, 114] on div "Inbox" at bounding box center [46, 112] width 25 height 28
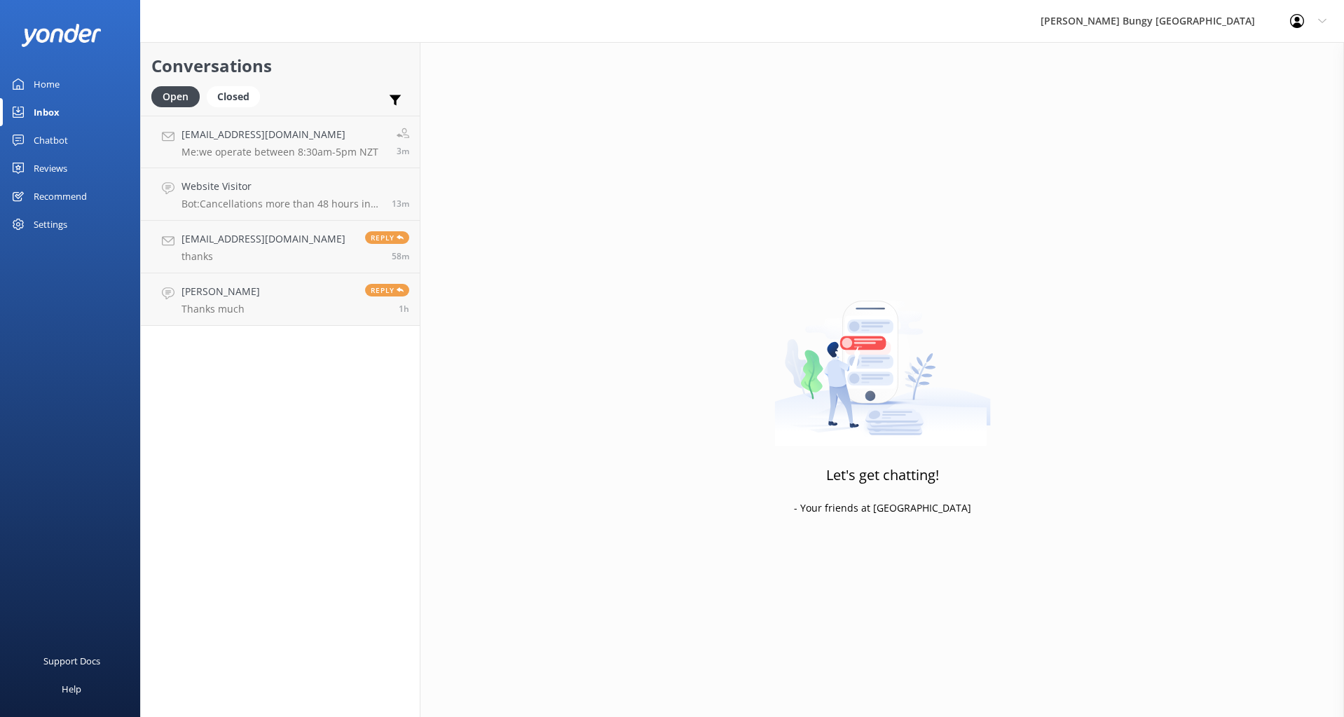
click at [423, 517] on div "Let's get chatting! - Your friends at [GEOGRAPHIC_DATA]" at bounding box center [883, 400] width 924 height 717
